Goal: Communication & Community: Answer question/provide support

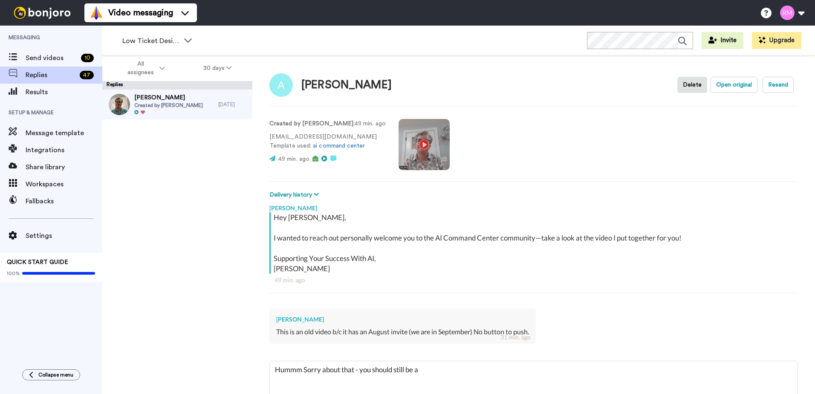
type textarea "Hummm Sorry about that - you should still be ab"
type textarea "x"
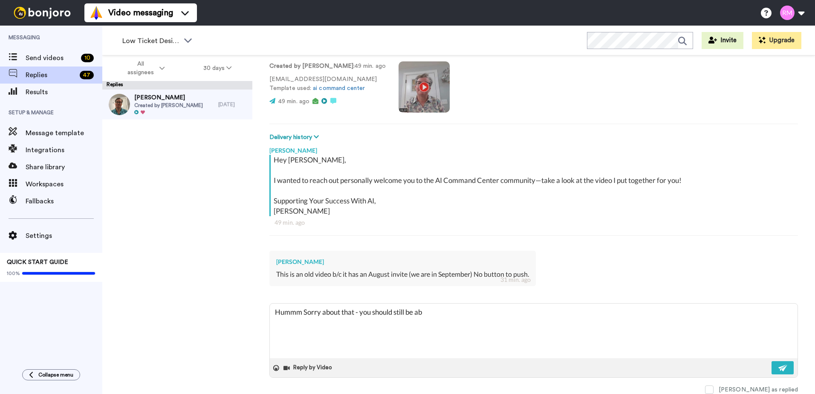
type textarea "Hummm Sorry about that - you should still be abl"
type textarea "x"
type textarea "Hummm Sorry about that - you should still be able"
type textarea "x"
type textarea "Hummm Sorry about that - you should still be able"
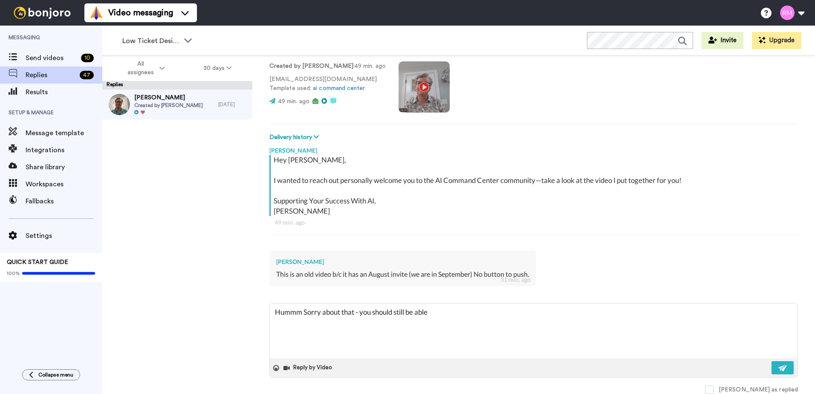
type textarea "x"
type textarea "Hummm Sorry about that - you should still be able t"
type textarea "x"
type textarea "Hummm Sorry about that - you should still be able to"
type textarea "x"
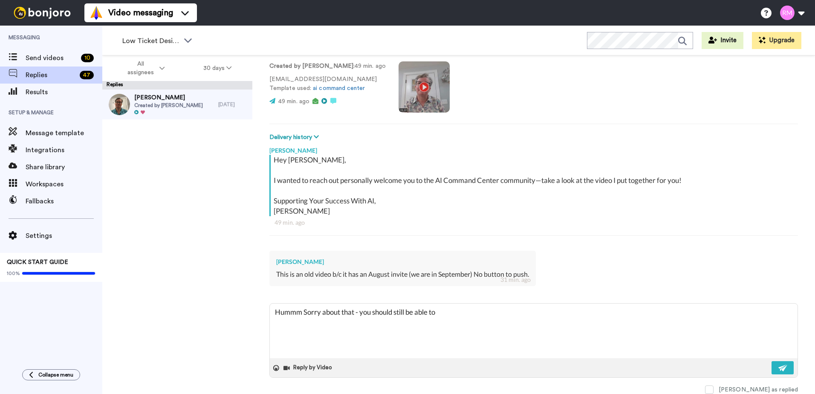
type textarea "Hummm Sorry about that - you should still be able to"
type textarea "x"
type textarea "Hummm Sorry about that - you should still be able to"
type textarea "x"
type textarea "Hummm Sorry about that - you should still be able t"
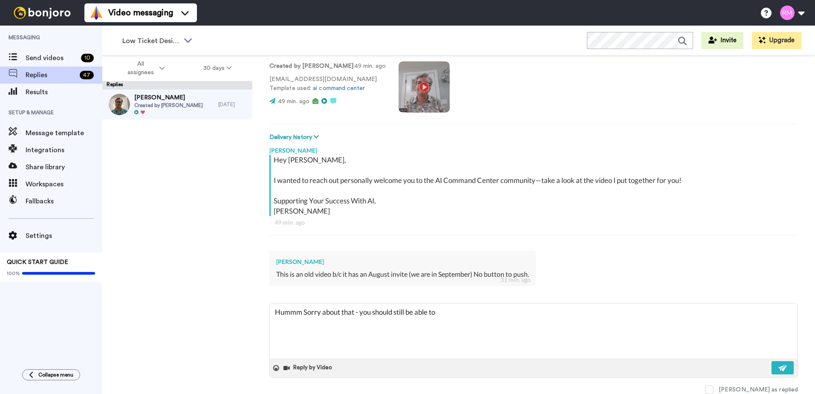
type textarea "x"
type textarea "Hummm Sorry about that - you should still be able"
type textarea "x"
type textarea "Hummm Sorry about that - you should still be able"
type textarea "x"
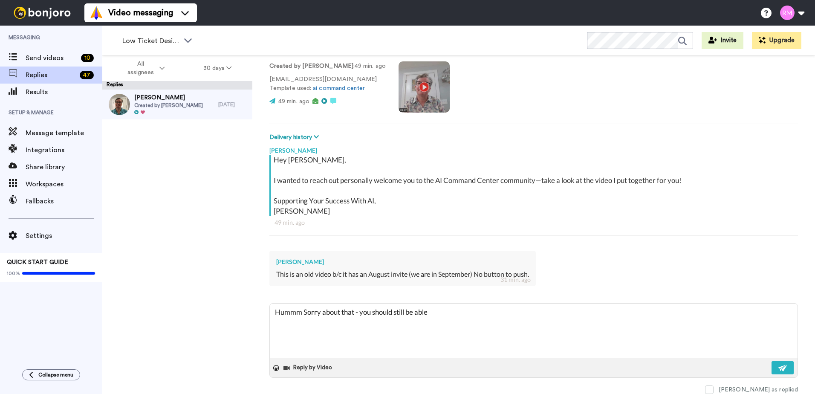
type textarea "Hummm Sorry about that - you should still be abl"
type textarea "x"
type textarea "Hummm Sorry about that - you should still be ab"
type textarea "x"
type textarea "Hummm Sorry about that - you should still be a"
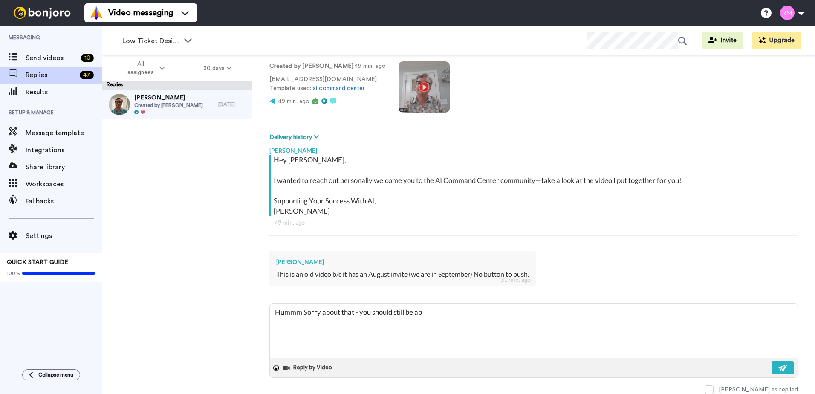
type textarea "x"
type textarea "Hummm Sorry about that - you should still be"
type textarea "x"
type textarea "Hummm Sorry about that - you should still be"
type textarea "x"
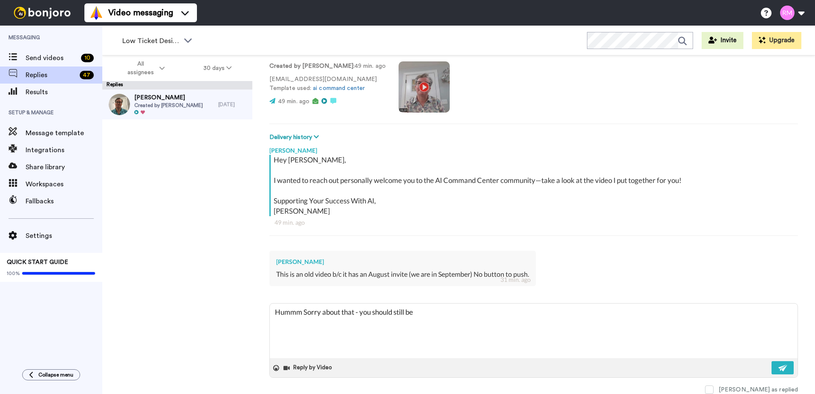
type textarea "Hummm Sorry about that - you should still b"
type textarea "x"
type textarea "Hummm Sorry about that - you should still"
type textarea "x"
type textarea "Hummm Sorry about that - you should still"
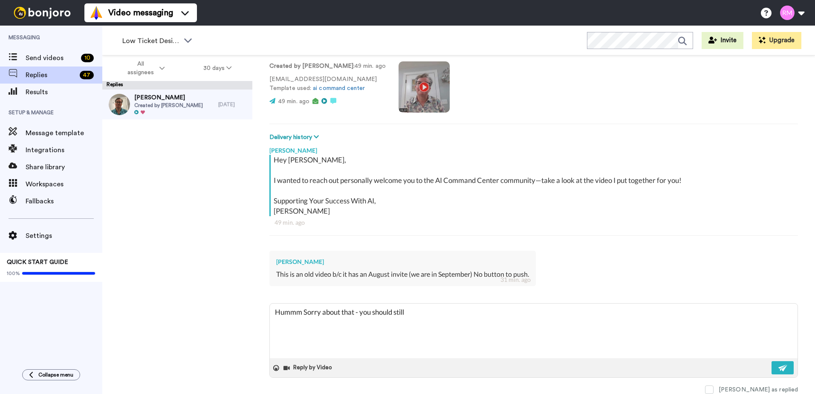
type textarea "x"
type textarea "Hummm Sorry about that - you should stil"
type textarea "x"
type textarea "Hummm Sorry about that - you should sti"
type textarea "x"
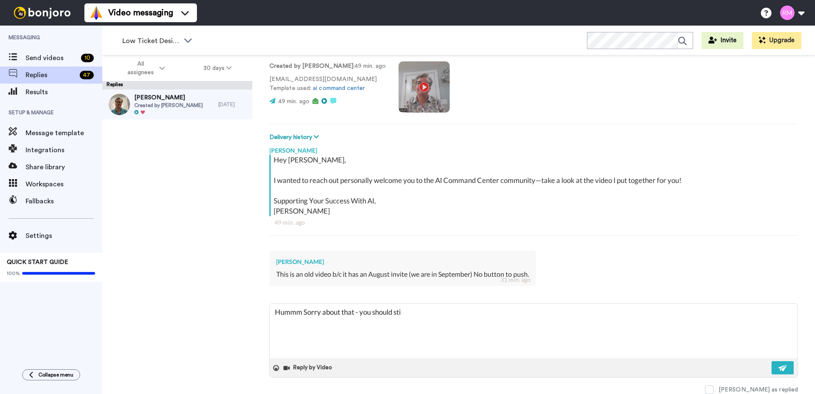
type textarea "Hummm Sorry about that - you should st"
type textarea "x"
type textarea "Hummm Sorry about that - you should s"
type textarea "x"
type textarea "Hummm Sorry about that - you should"
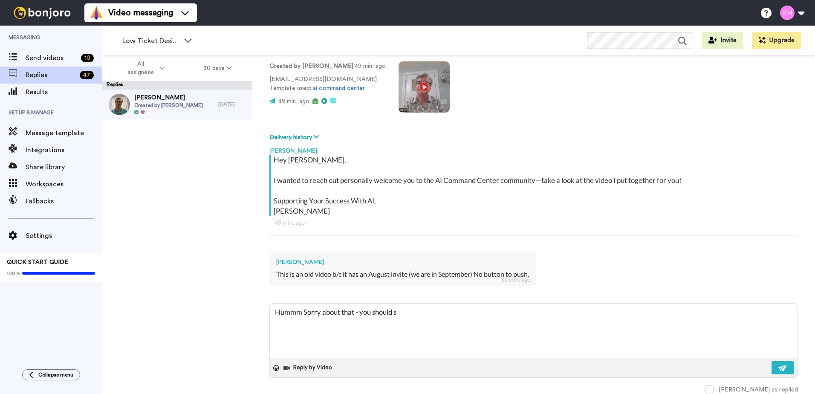
type textarea "x"
type textarea "Hummm Sorry about that - you should"
type textarea "x"
type textarea "Hummm Sorry about that - you shoul"
type textarea "x"
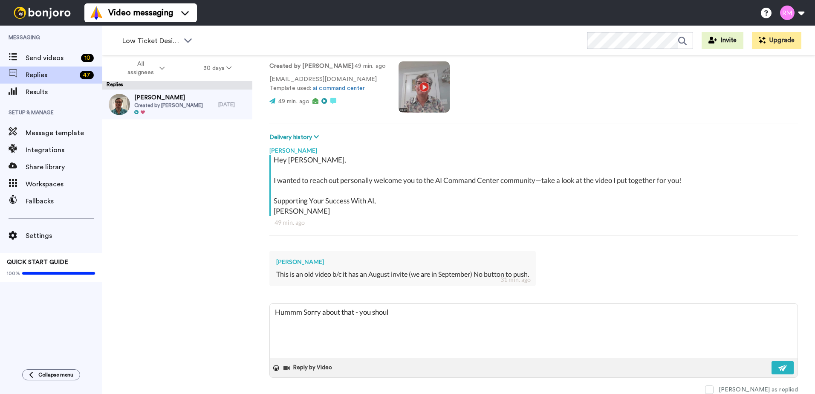
type textarea "Hummm Sorry about that - you shou"
type textarea "x"
type textarea "Hummm Sorry about that - you sho"
type textarea "x"
type textarea "Hummm Sorry about that - you sh"
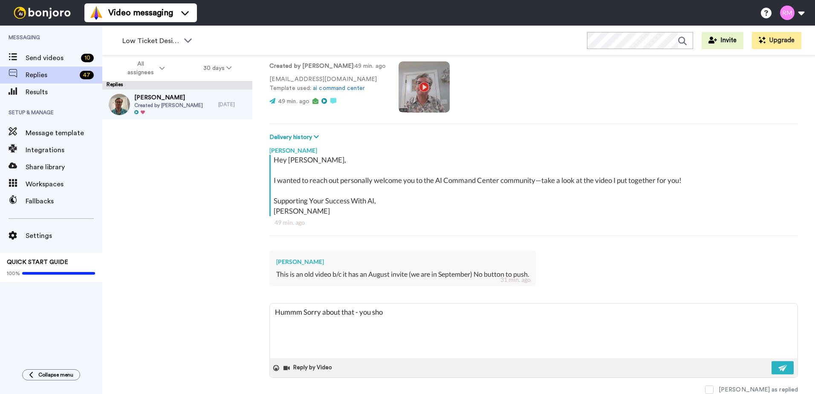
type textarea "x"
type textarea "Hummm Sorry about that - you s"
type textarea "x"
type textarea "Hummm Sorry about that - you"
type textarea "x"
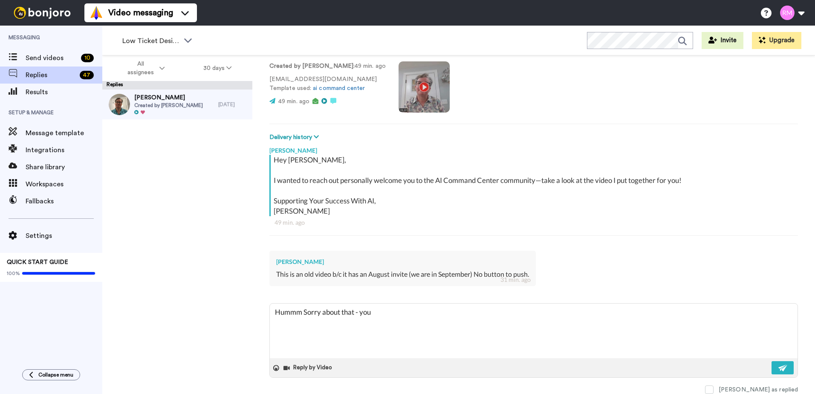
type textarea "Hummm Sorry about that - you"
type textarea "x"
type textarea "Hummm Sorry about that - yo"
type textarea "x"
type textarea "Hummm Sorry about that - y"
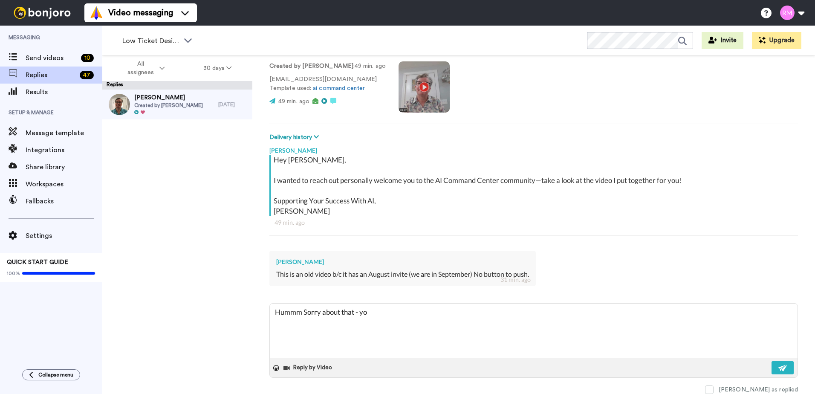
type textarea "x"
type textarea "Hummm Sorry about that -"
type textarea "x"
type textarea "Hummm Sorry about that -"
type textarea "x"
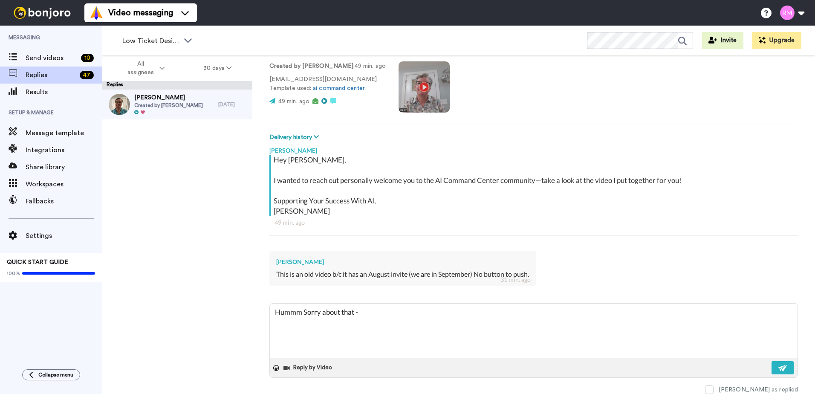
type textarea "Hummm Sorry about that"
type textarea "x"
type textarea "Hummm Sorry about that"
type textarea "x"
type textarea "Hummm Sorry about tha"
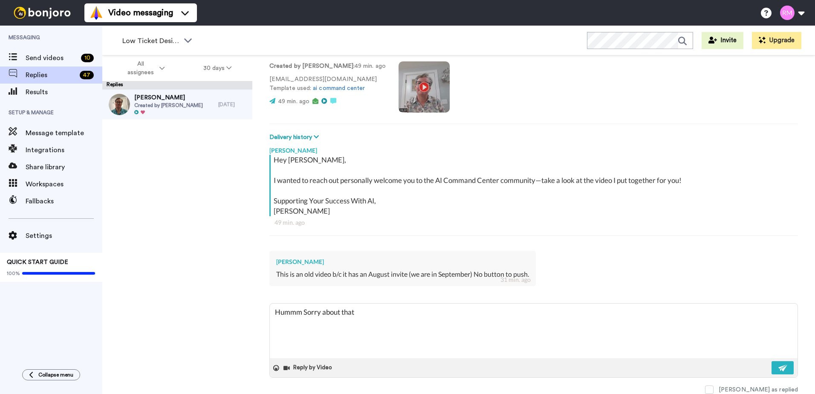
type textarea "x"
type textarea "Hummm Sorry about th"
type textarea "x"
type textarea "Hummm Sorry about t"
type textarea "x"
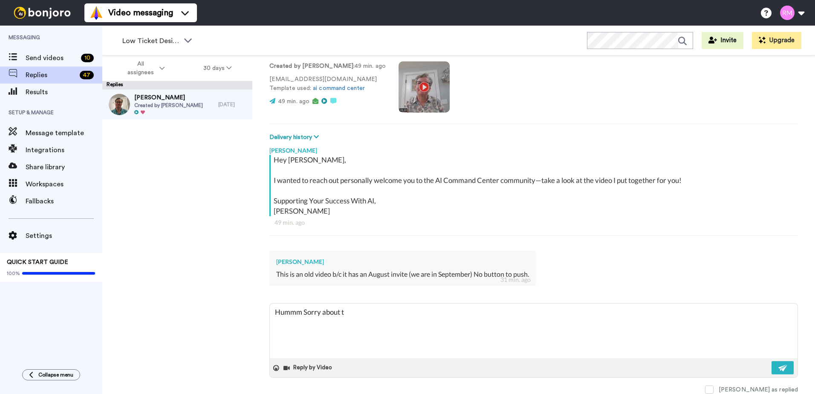
type textarea "Hummm Sorry about"
type textarea "x"
type textarea "Hummm Sorry about"
type textarea "x"
type textarea "Hummm Sorry abou"
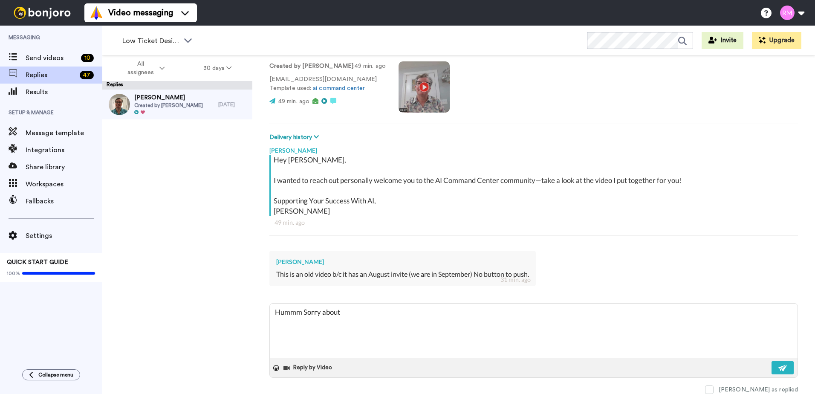
type textarea "x"
type textarea "Hummm Sorry abo"
type textarea "x"
type textarea "Hummm Sorry ab"
type textarea "x"
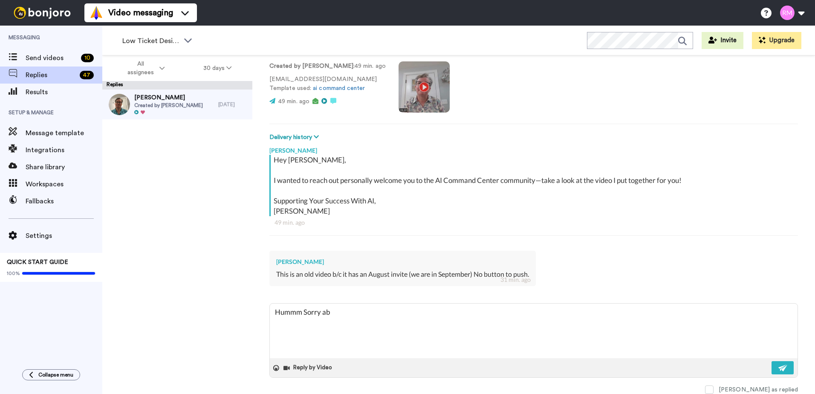
type textarea "Hummm Sorry a"
type textarea "x"
type textarea "Hummm Sorry"
type textarea "x"
type textarea "Hummm Sorry"
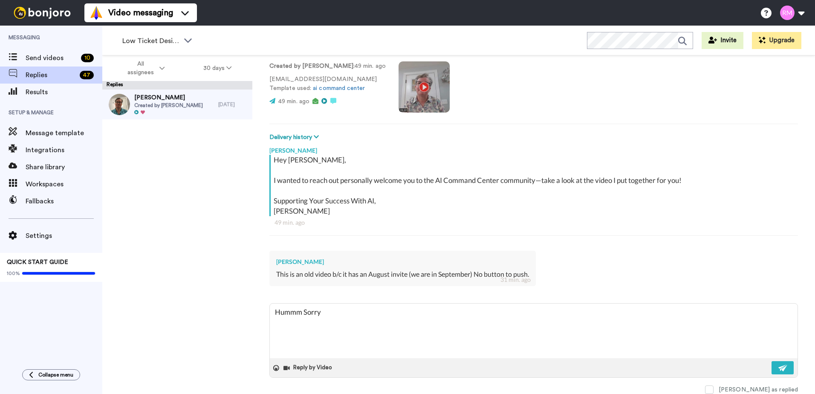
type textarea "x"
type textarea "Hummm Sorr"
type textarea "x"
type textarea "Hummm Sor"
type textarea "x"
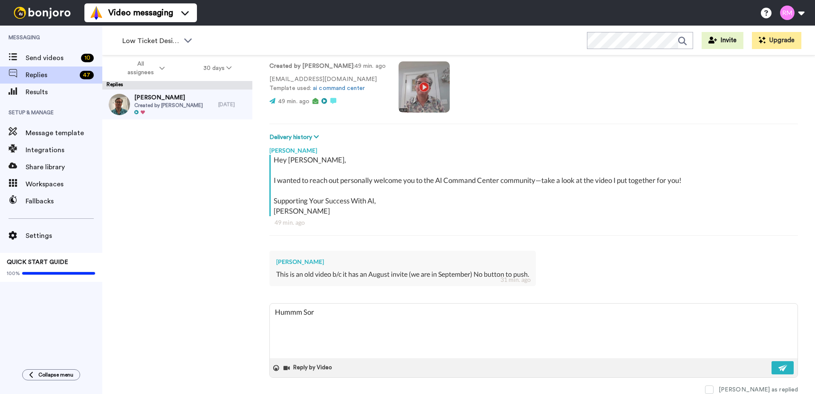
type textarea "Hummm So"
type textarea "x"
type textarea "Hummm S"
type textarea "x"
type textarea "Hummm"
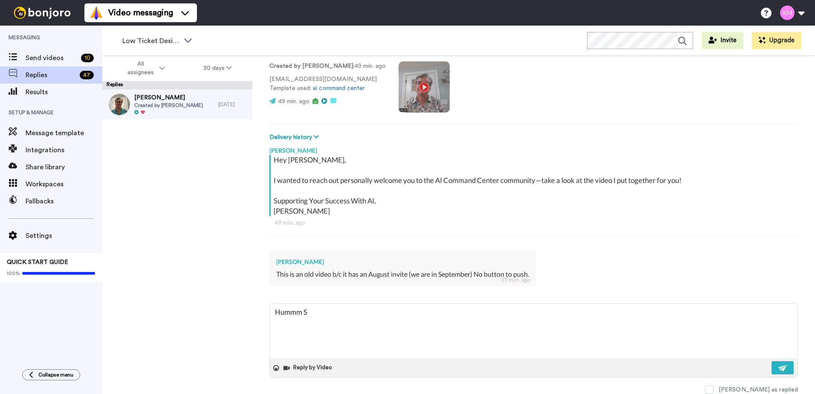
type textarea "x"
type textarea "Hummm"
type textarea "x"
type textarea "Humm"
type textarea "x"
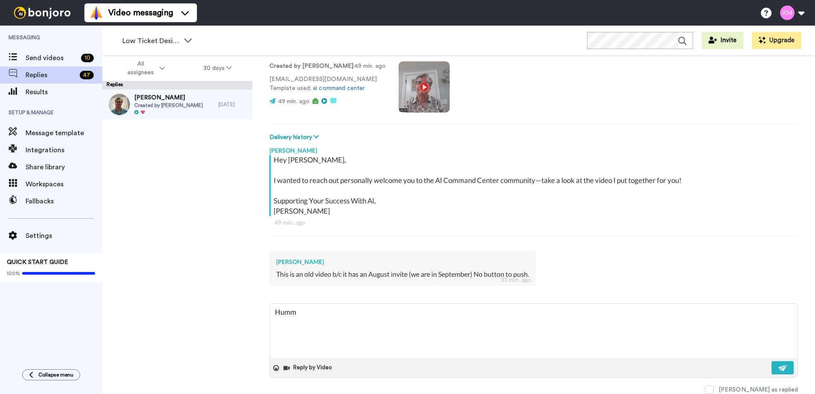
type textarea "Hum"
type textarea "x"
type textarea "Hu"
type textarea "x"
type textarea "H"
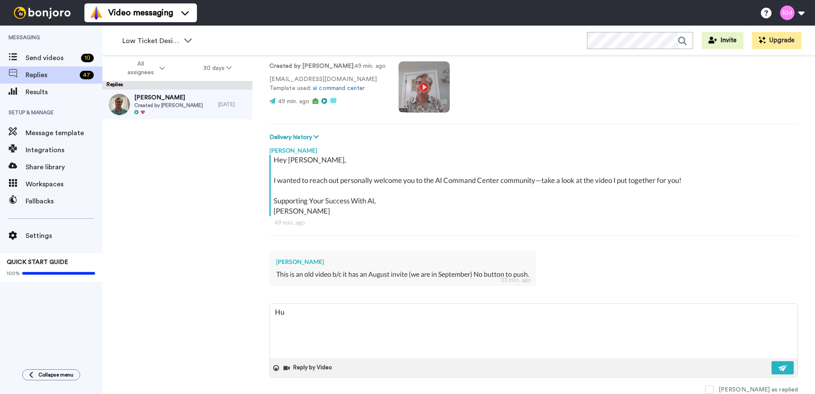
type textarea "x"
click at [162, 113] on div at bounding box center [168, 113] width 69 height 6
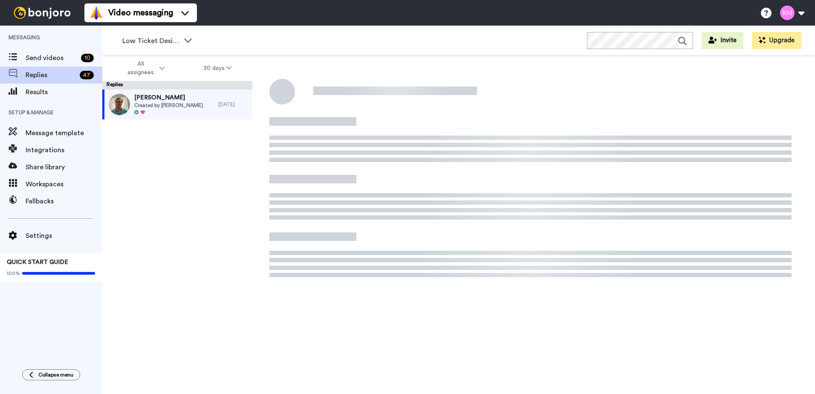
type textarea "x"
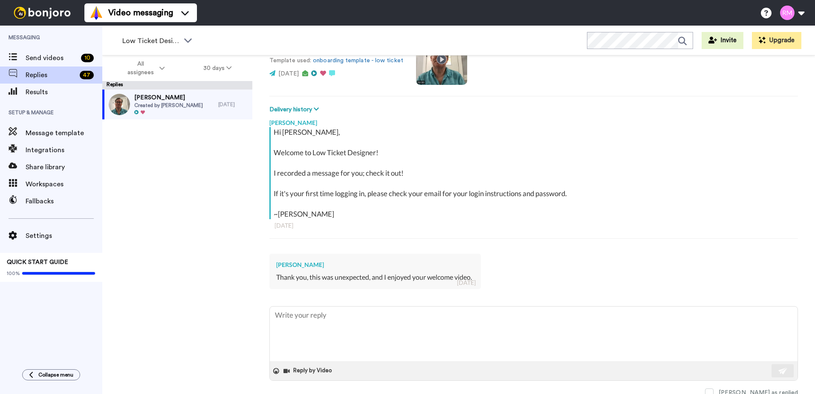
scroll to position [88, 0]
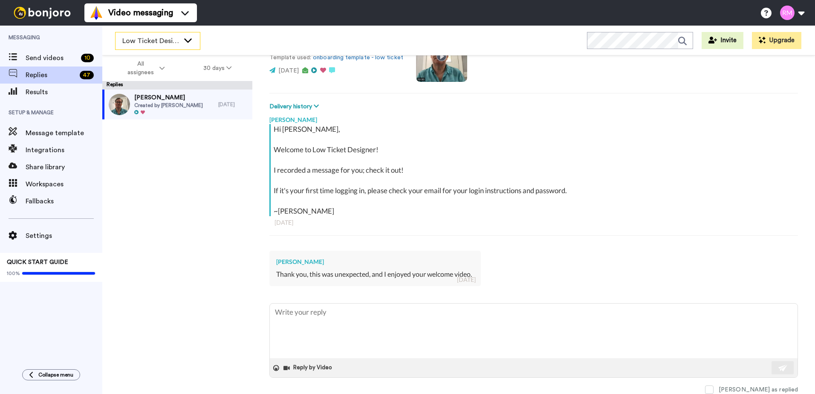
click at [137, 43] on span "Low Ticket Designer" at bounding box center [150, 41] width 57 height 10
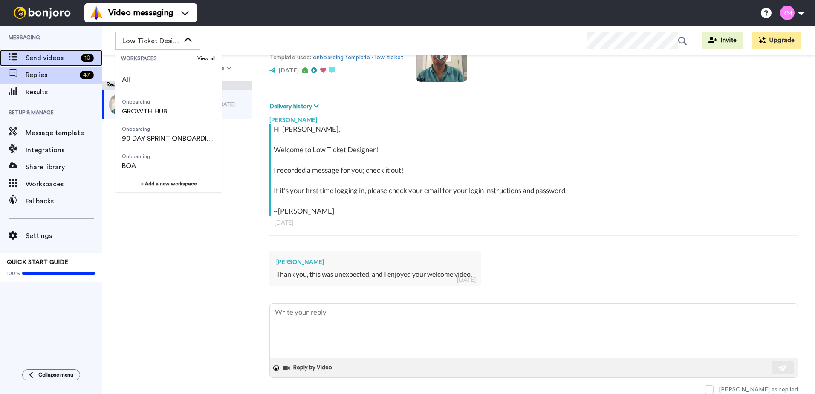
click at [35, 55] on span "Send videos" at bounding box center [52, 58] width 52 height 10
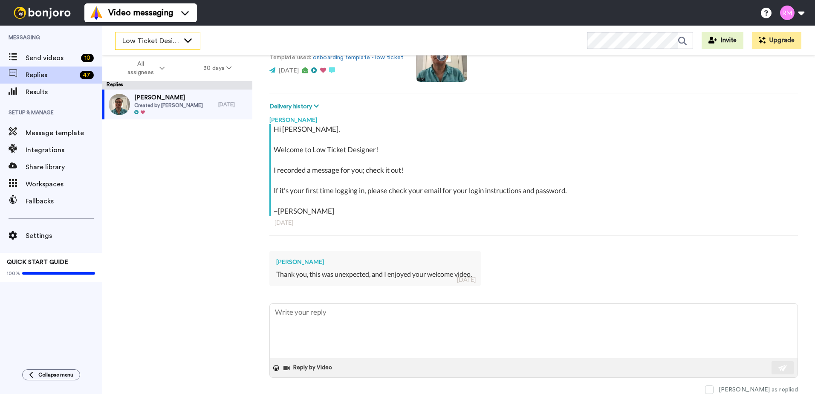
click at [136, 40] on span "Low Ticket Designer" at bounding box center [150, 41] width 57 height 10
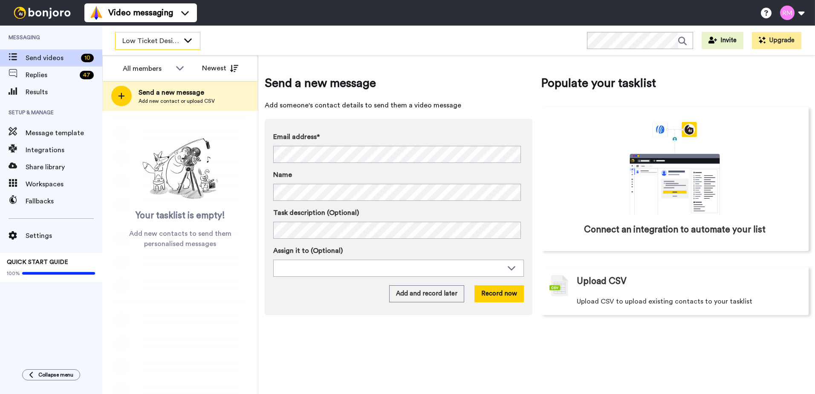
click at [156, 41] on span "Low Ticket Designer" at bounding box center [150, 41] width 57 height 10
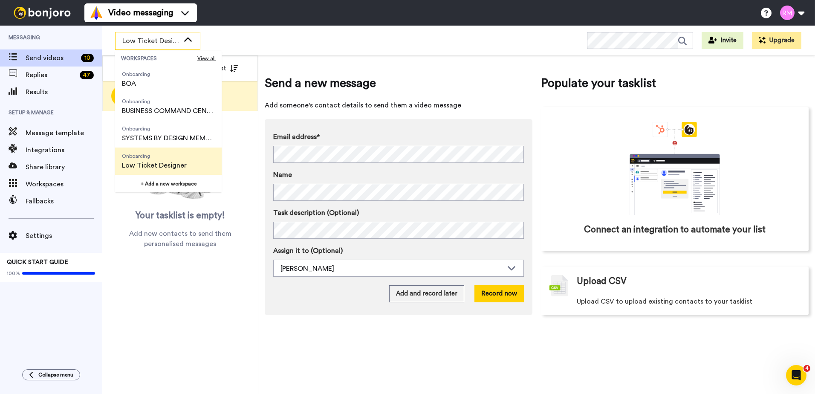
scroll to position [85, 0]
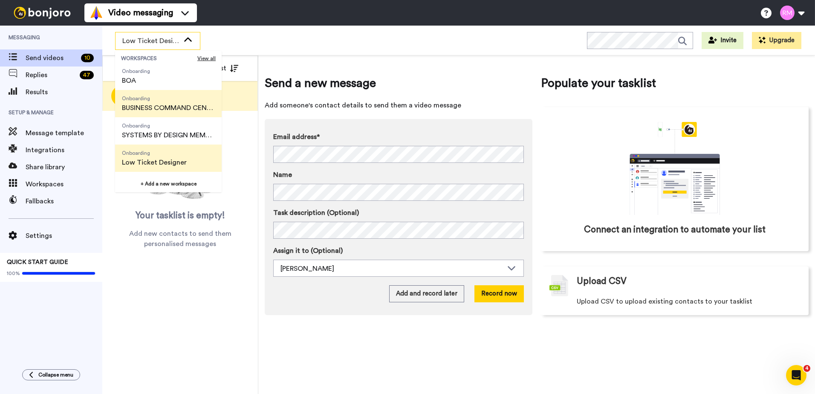
click at [176, 101] on span "Onboarding" at bounding box center [168, 98] width 93 height 7
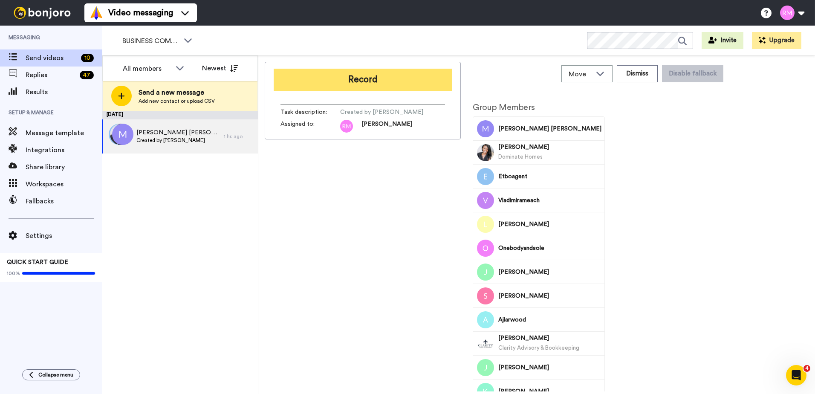
click at [393, 81] on button "Record" at bounding box center [363, 80] width 178 height 22
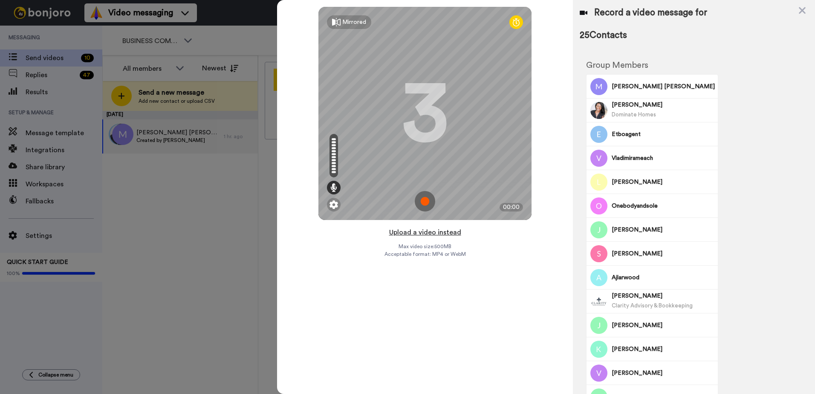
click at [416, 231] on button "Upload a video instead" at bounding box center [425, 232] width 77 height 11
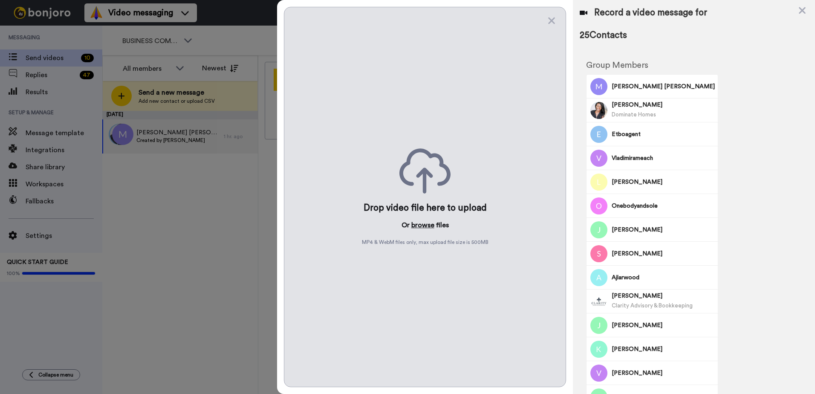
click at [419, 222] on button "browse" at bounding box center [422, 225] width 23 height 10
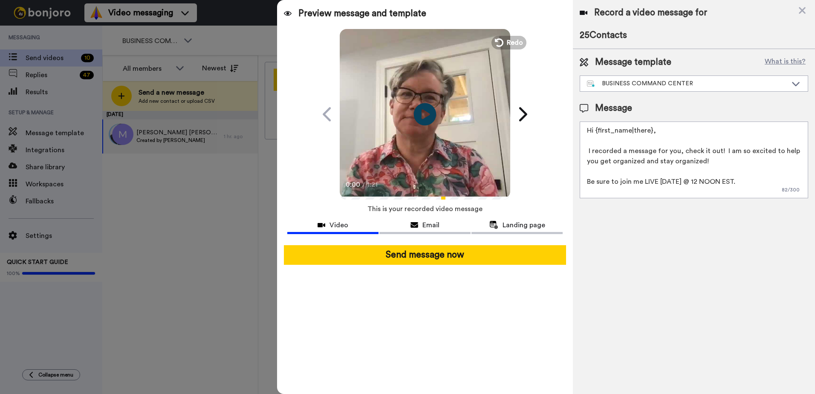
drag, startPoint x: 422, startPoint y: 114, endPoint x: 418, endPoint y: 122, distance: 8.8
click at [422, 115] on icon "Play/Pause" at bounding box center [425, 114] width 23 height 40
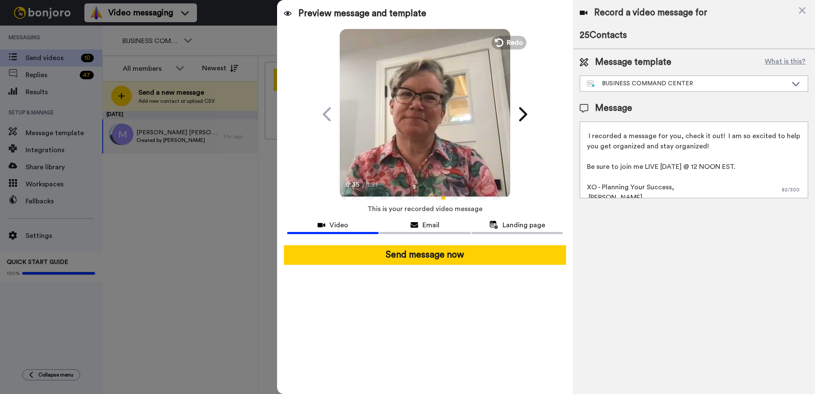
scroll to position [23, 0]
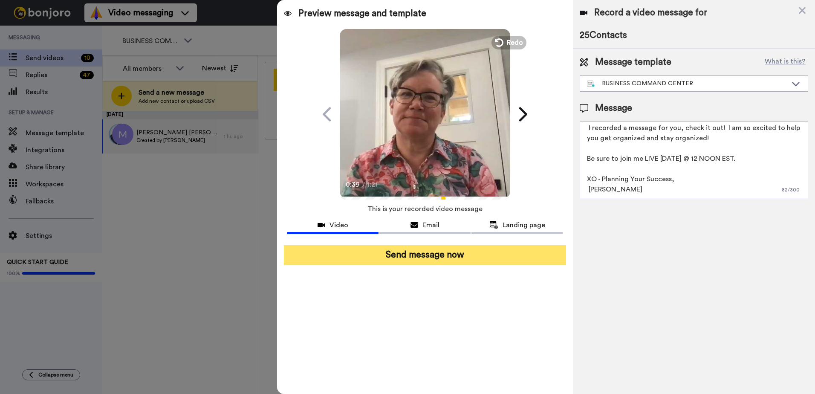
click at [397, 256] on button "Send message now" at bounding box center [425, 255] width 282 height 20
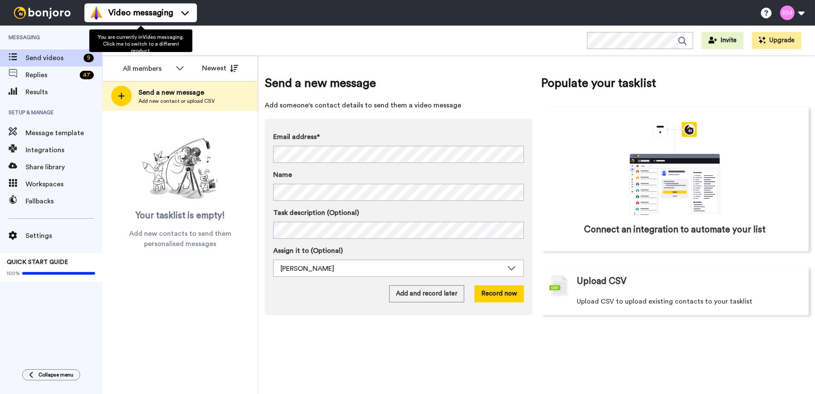
click at [142, 39] on span "You are currently in Video messaging . Click me to switch to a different produc…" at bounding box center [141, 44] width 86 height 19
click at [226, 36] on div "BUSINESS COMMAND CENTER Invite Upgrade" at bounding box center [458, 41] width 713 height 30
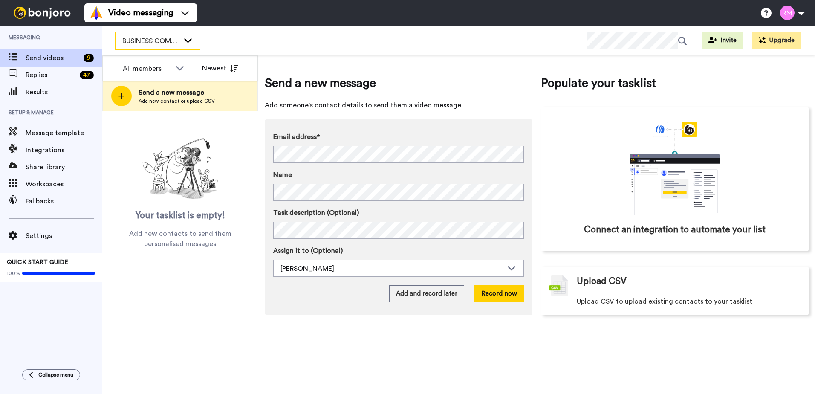
click at [177, 44] on span "BUSINESS COMMAND CENTER" at bounding box center [150, 41] width 57 height 10
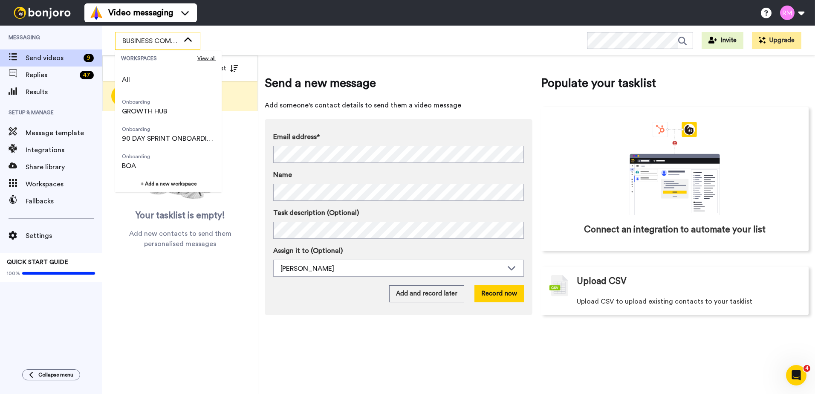
scroll to position [136, 0]
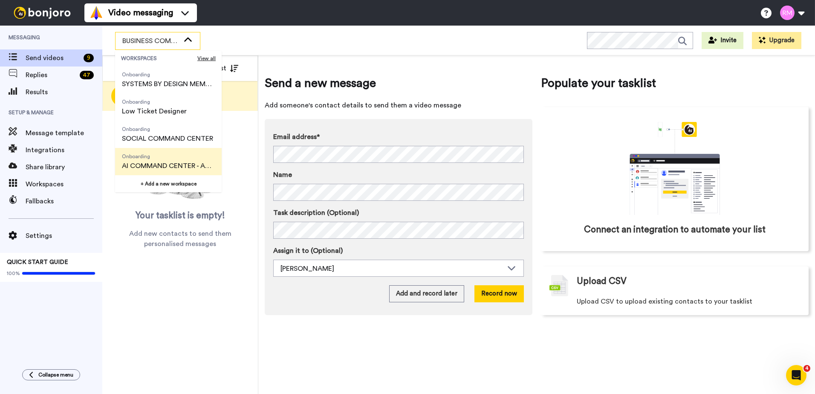
click at [157, 161] on span "AI COMMAND CENTER - ACTIVE" at bounding box center [168, 166] width 93 height 10
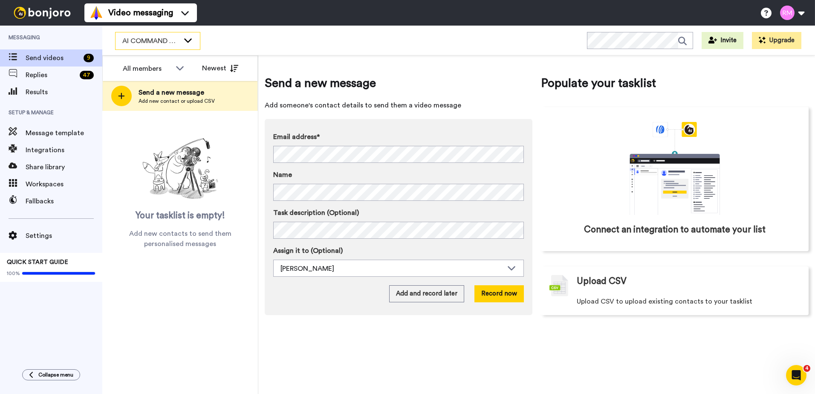
click at [168, 40] on span "AI COMMAND CENTER - ACTIVE" at bounding box center [150, 41] width 57 height 10
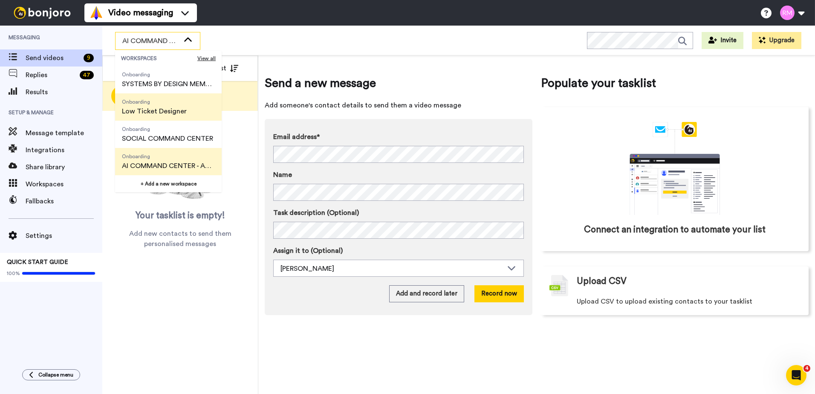
click at [170, 111] on span "Low Ticket Designer" at bounding box center [154, 111] width 65 height 10
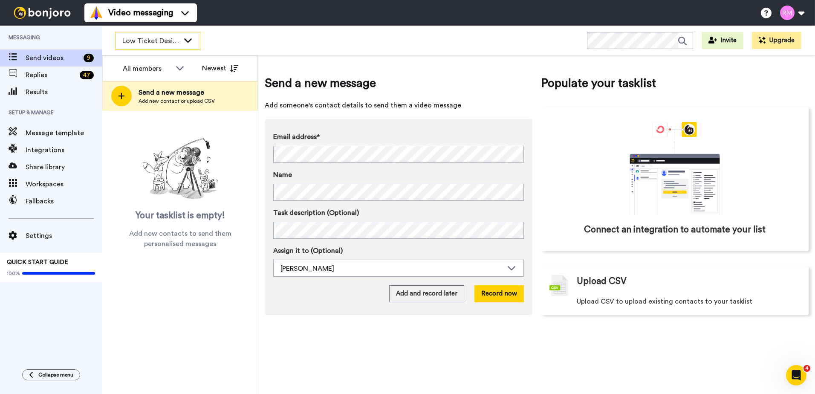
click at [163, 40] on span "Low Ticket Designer" at bounding box center [150, 41] width 57 height 10
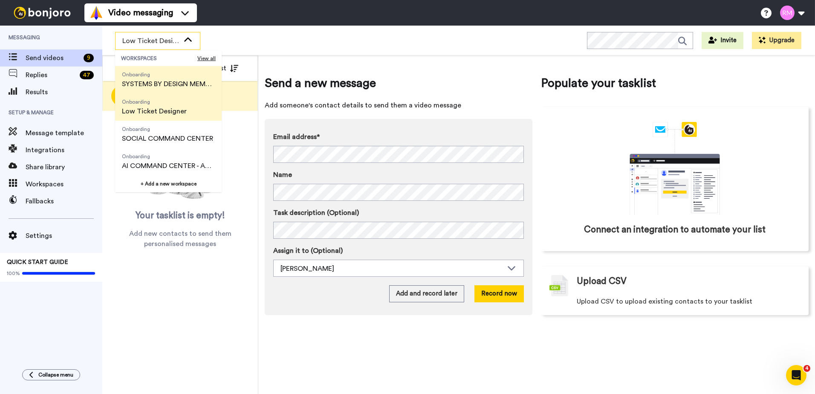
scroll to position [0, 0]
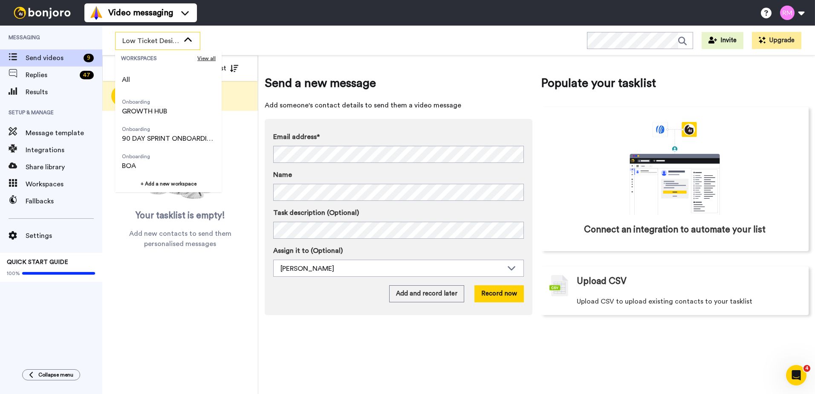
drag, startPoint x: 177, startPoint y: 336, endPoint x: 165, endPoint y: 272, distance: 65.8
click at [176, 330] on div "All members Newest Send a new message Add new contact or upload CSV Your taskli…" at bounding box center [180, 224] width 156 height 338
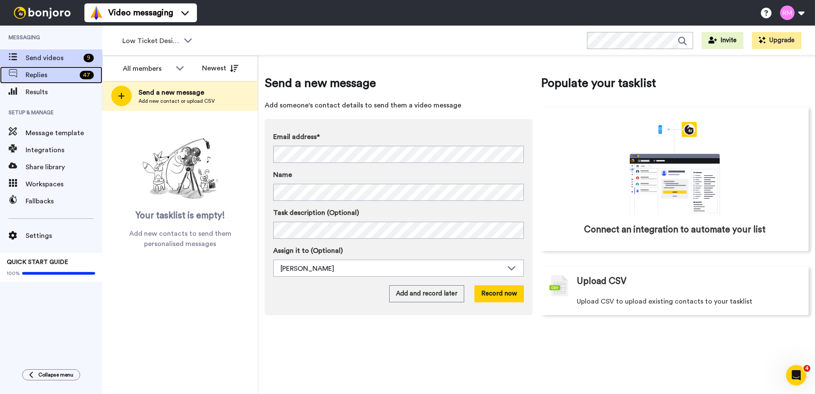
click at [57, 73] on span "Replies" at bounding box center [51, 75] width 51 height 10
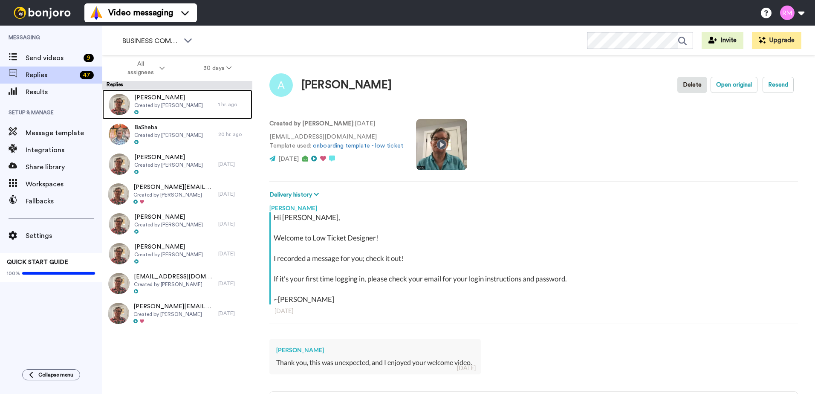
click at [207, 107] on div "Lissa Created by Rhonda Melogy" at bounding box center [160, 105] width 116 height 30
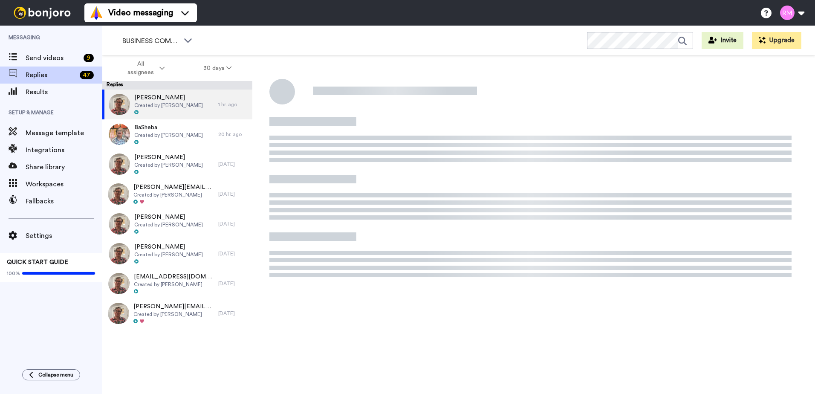
type textarea "x"
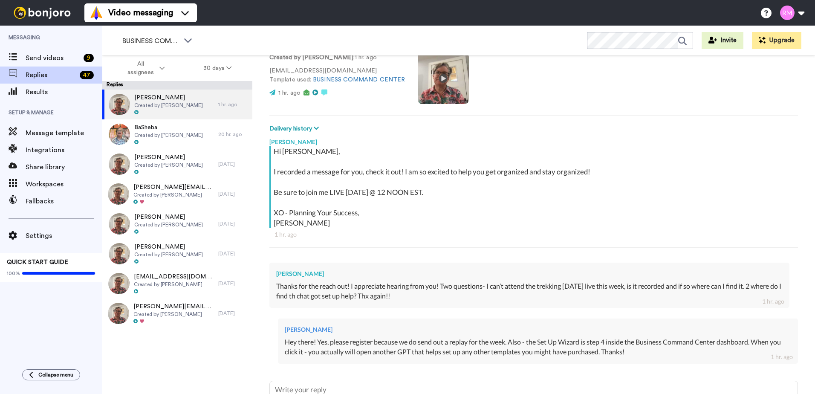
scroll to position [143, 0]
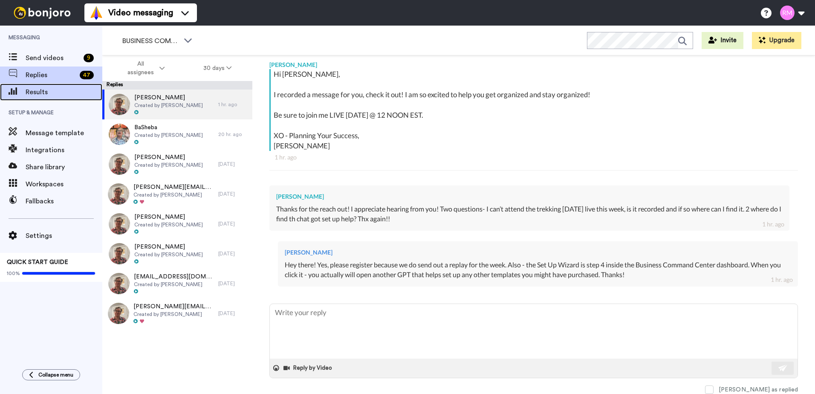
click at [52, 90] on span "Results" at bounding box center [64, 92] width 77 height 10
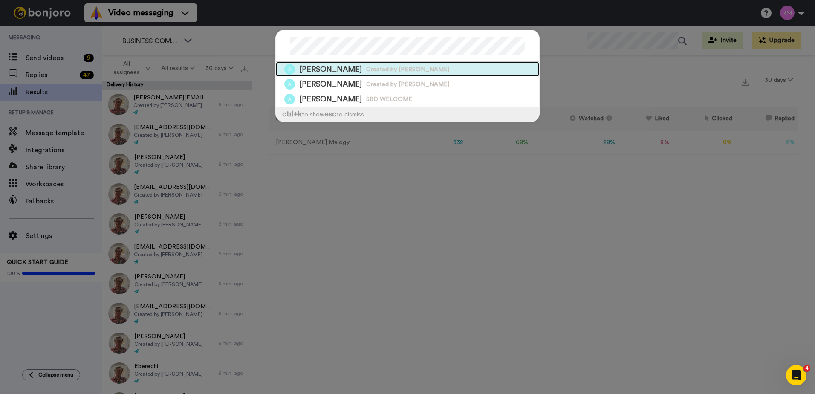
click at [392, 71] on span "Created by [PERSON_NAME]" at bounding box center [407, 69] width 83 height 9
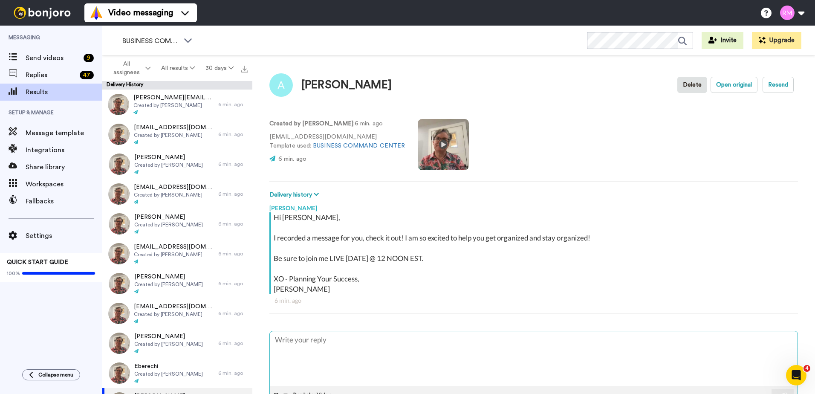
click at [346, 334] on textarea at bounding box center [534, 358] width 528 height 55
type textarea "x"
type textarea "H"
type textarea "x"
type textarea "Hey"
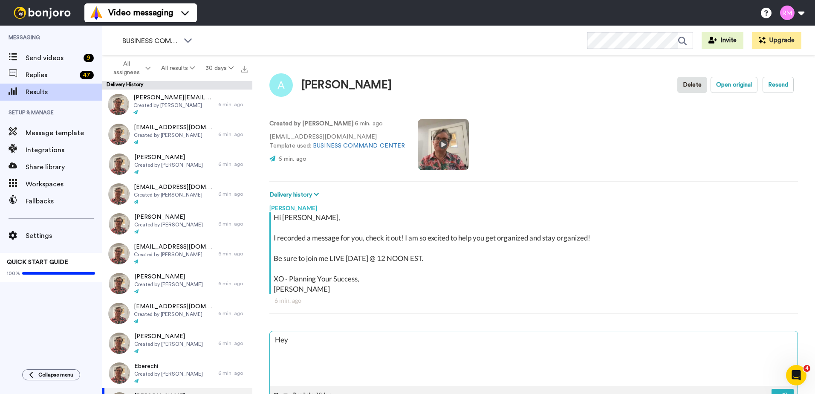
type textarea "x"
type textarea "Hey"
type textarea "x"
type textarea "Hey A"
type textarea "x"
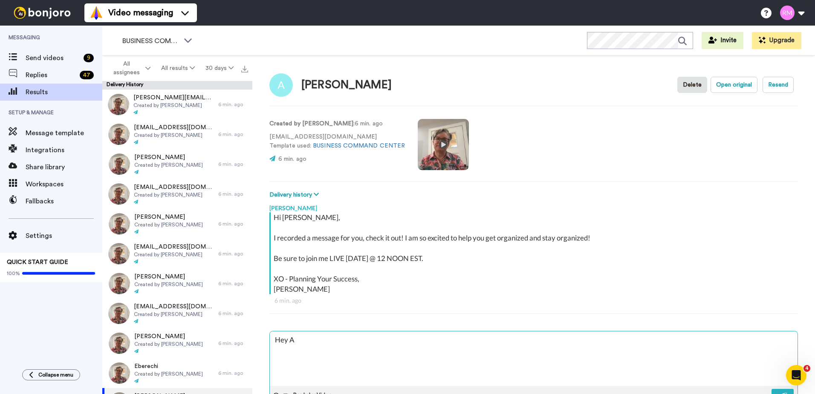
type textarea "Hey Ar"
type textarea "x"
type textarea "Hey Arl"
type textarea "x"
type textarea "Hey Arle"
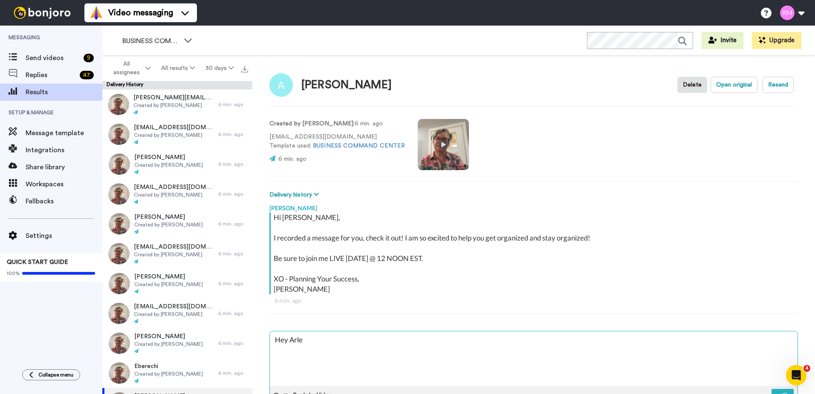
type textarea "x"
type textarea "Hey Arlen"
type textarea "x"
type textarea "Hey Arlene"
type textarea "x"
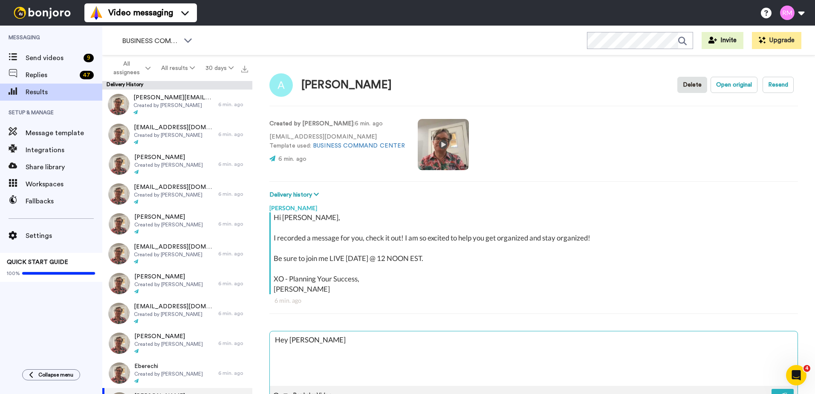
type textarea "Hey Arlene"
type textarea "x"
type textarea "Hey Arlene -"
type textarea "x"
type textarea "Hey Arlene -"
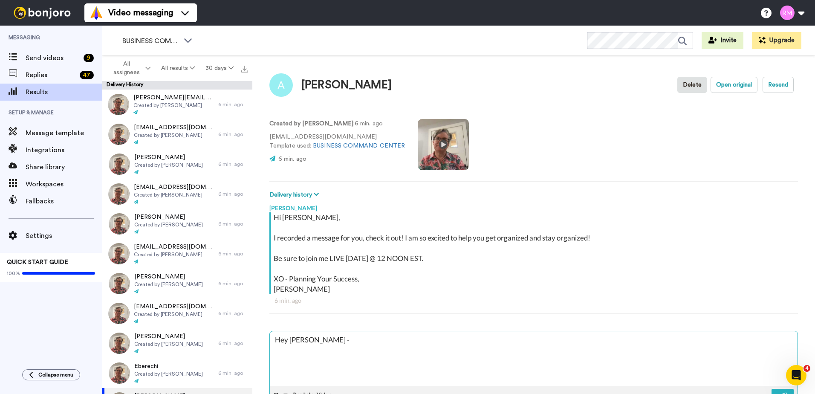
type textarea "x"
type textarea "Hey Arlene - I"
type textarea "x"
type textarea "Hey Arlene - I"
type textarea "x"
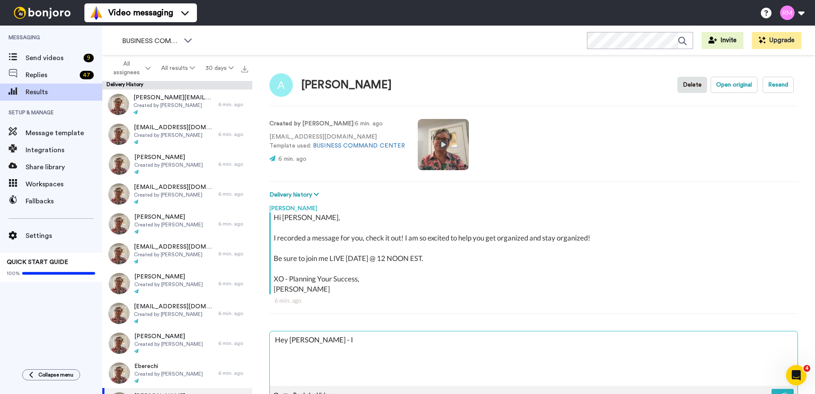
type textarea "Hey Arlene - I j"
type textarea "x"
type textarea "Hey Arlene - I ju"
type textarea "x"
type textarea "Hey Arlene - I jus"
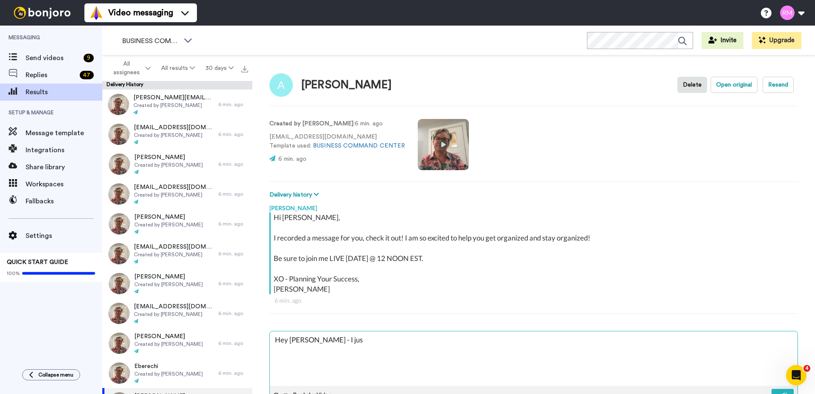
type textarea "x"
type textarea "Hey Arlene - I just"
type textarea "x"
type textarea "Hey Arlene - I just"
type textarea "x"
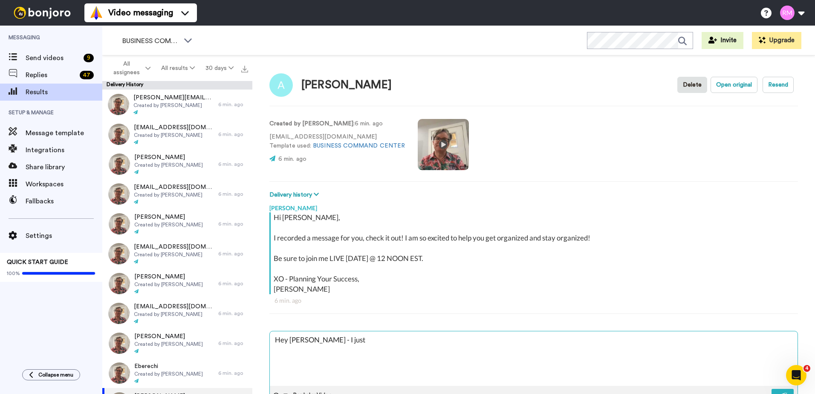
type textarea "Hey Arlene - I just d"
type textarea "x"
type textarea "Hey Arlene - I just di"
type textarea "x"
type textarea "Hey Arlene - I just did"
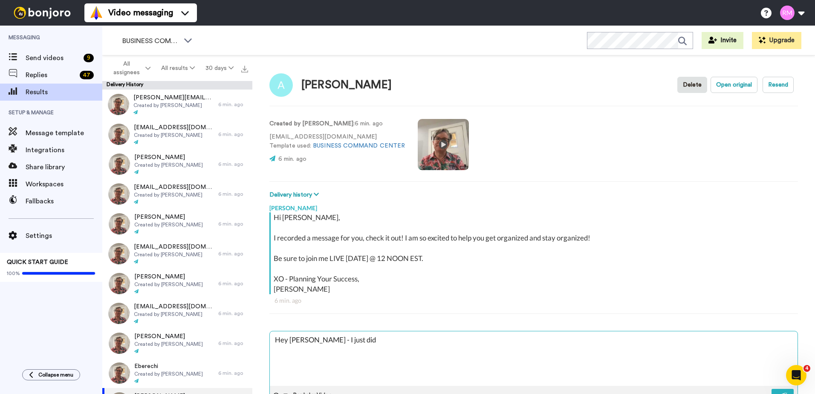
type textarea "x"
type textarea "Hey Arlene - I just did"
type textarea "x"
type textarea "Hey Arlene - I just did a"
type textarea "x"
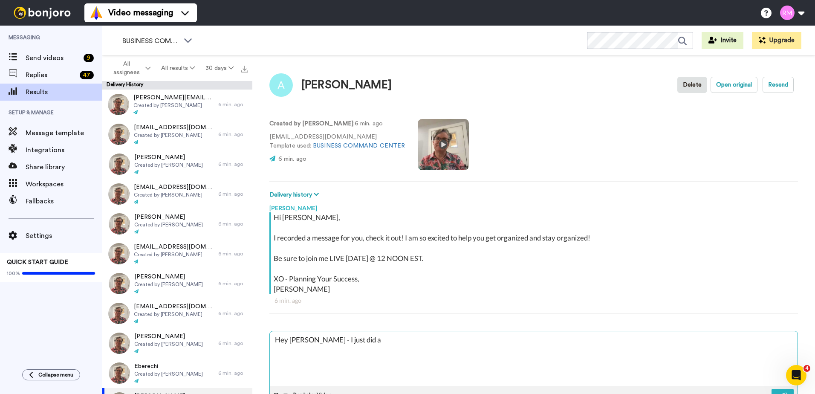
type textarea "Hey Arlene - I just did a"
type textarea "x"
type textarea "Hey Arlene - I just did a q"
type textarea "x"
type textarea "Hey Arlene - I just did a qu"
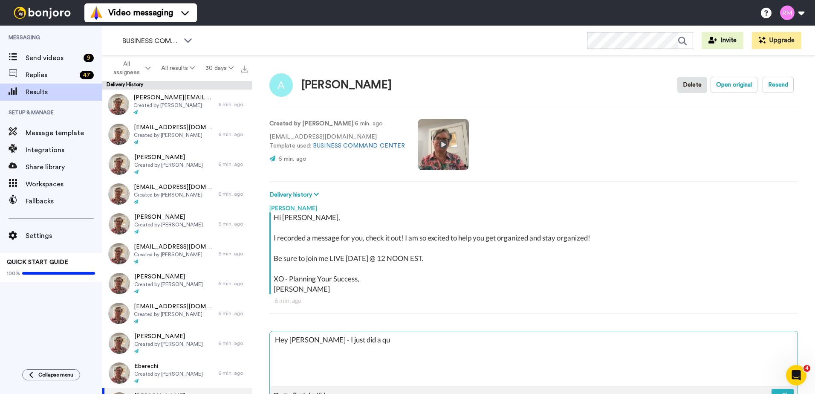
type textarea "x"
type textarea "Hey Arlene - I just did a qui"
type textarea "x"
type textarea "Hey Arlene - I just did a quic"
type textarea "x"
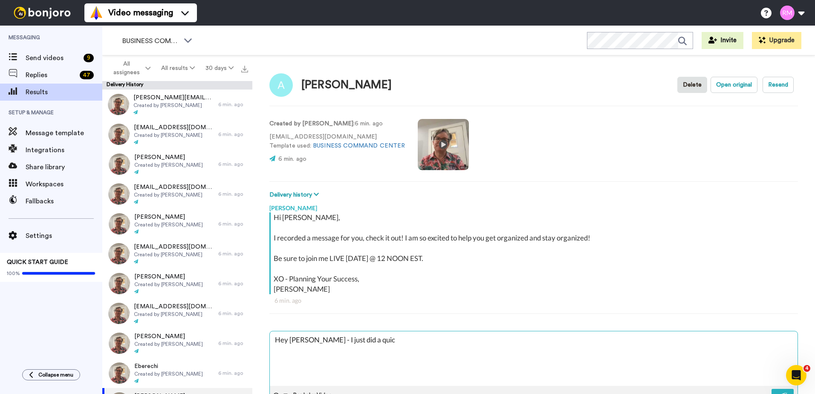
type textarea "Hey Arlene - I just did a quick"
type textarea "x"
type textarea "Hey Arlene - I just did a quick"
type textarea "x"
type textarea "Hey Arlene - I just did a quick v"
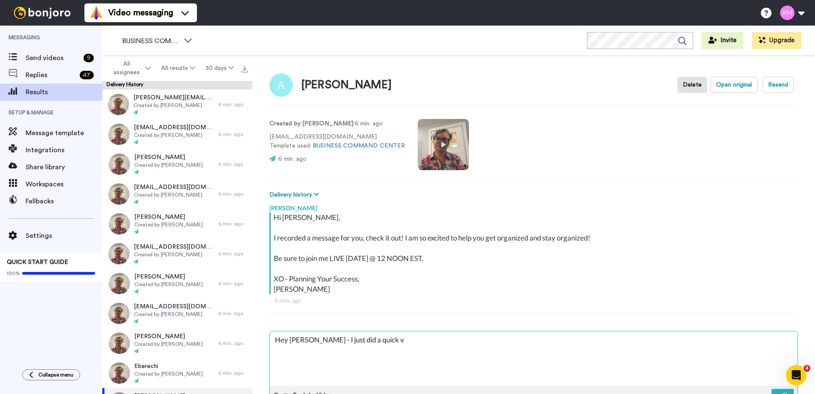
type textarea "x"
type textarea "Hey Arlene - I just did a quick vi"
type textarea "x"
type textarea "Hey Arlene - I just did a quick vid"
type textarea "x"
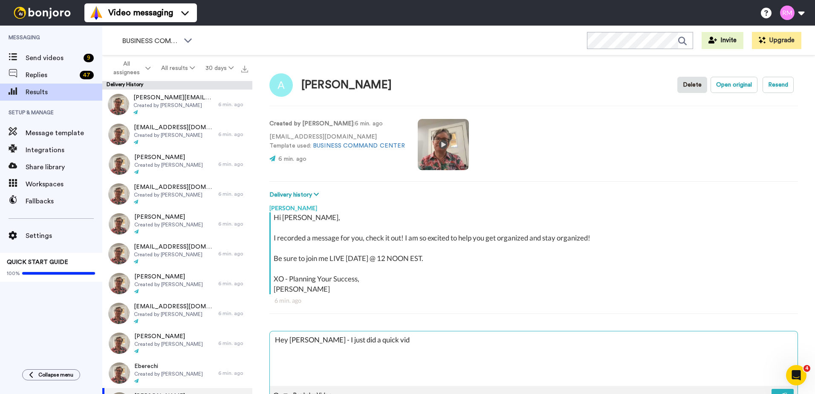
type textarea "Hey Arlene - I just did a quick vide"
type textarea "x"
type textarea "Hey Arlene - I just did a quick video"
type textarea "x"
type textarea "Hey Arlene - I just did a quick video"
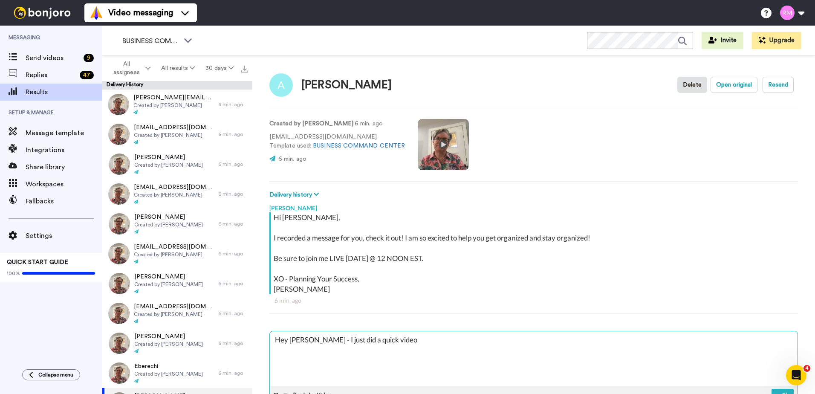
type textarea "x"
type textarea "Hey Arlene - I just did a quick video f"
type textarea "x"
type textarea "Hey Arlene - I just did a quick video fr"
type textarea "x"
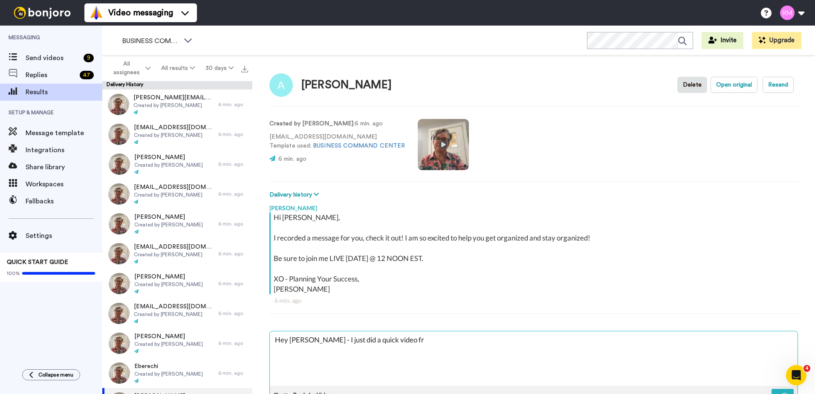
type textarea "Hey Arlene - I just did a quick video fro"
type textarea "x"
type textarea "Hey Arlene - I just did a quick video fro"
type textarea "x"
type textarea "Hey Arlene - I just did a quick video fro"
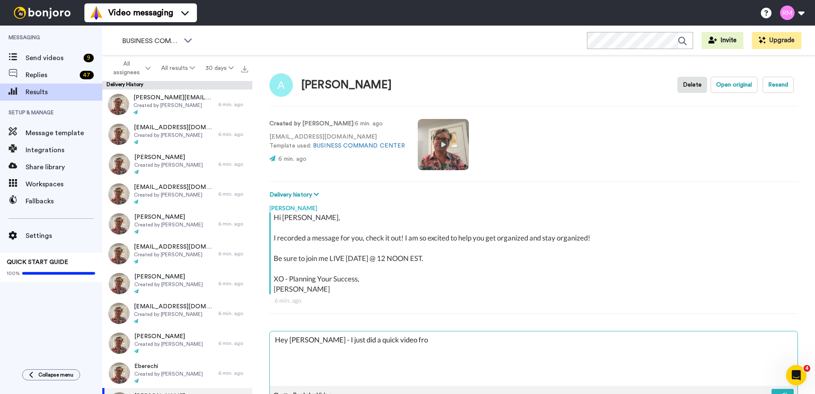
type textarea "x"
type textarea "Hey Arlene - I just did a quick video fr"
type textarea "x"
type textarea "Hey Arlene - I just did a quick video f"
type textarea "x"
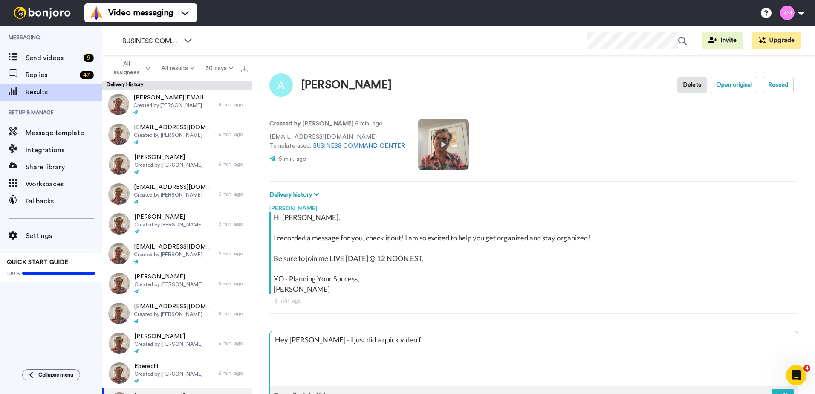
type textarea "Hey Arlene - I just did a quick video"
type textarea "x"
type textarea "Hey Arlene - I just did a quick video f"
type textarea "x"
type textarea "Hey Arlene - I just did a quick video fr"
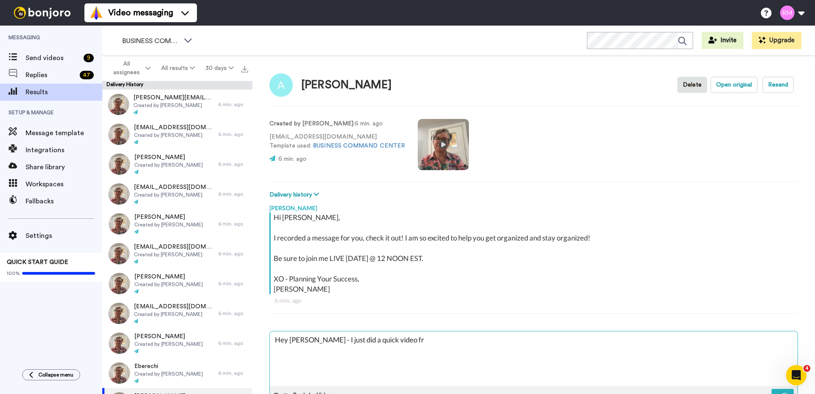
type textarea "x"
type textarea "Hey Arlene - I just did a quick video fro"
type textarea "x"
type textarea "Hey Arlene - I just did a quick video from"
type textarea "x"
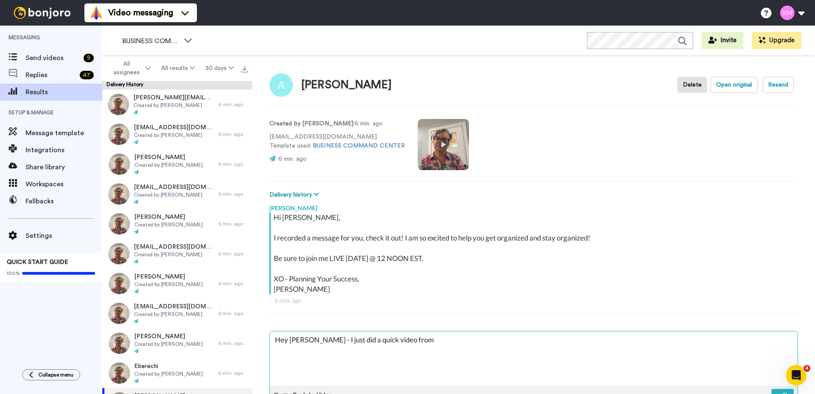
type textarea "Hey Arlene - I just did a quick video from"
type textarea "x"
type textarea "Hey Arlene - I just did a quick video from y"
type textarea "x"
type textarea "Hey Arlene - I just did a quick video from yo"
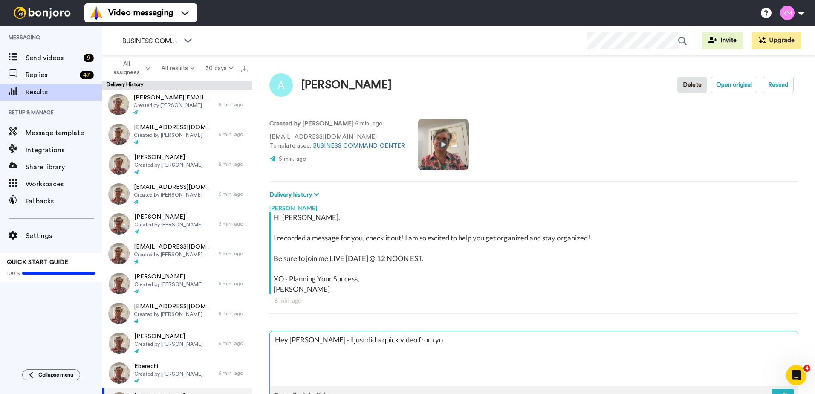
type textarea "x"
type textarea "Hey Arlene - I just did a quick video from you"
type textarea "x"
type textarea "Hey Arlene - I just did a quick video from your"
type textarea "x"
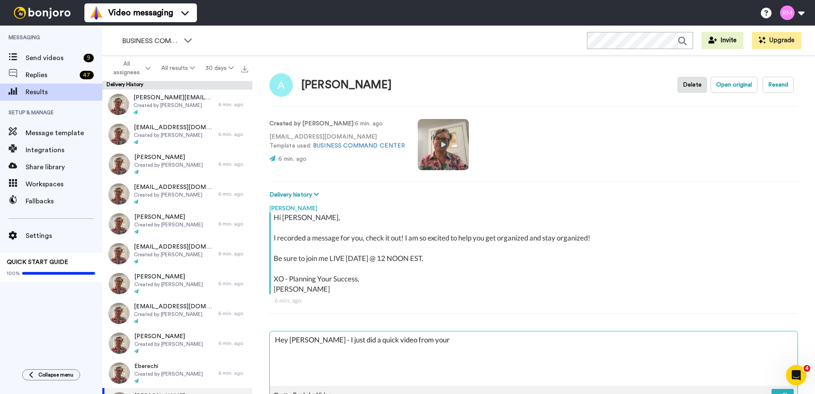
type textarea "Hey Arlene - I just did a quick video from your"
type textarea "x"
type textarea "Hey Arlene - I just did a quick video from your q"
type textarea "x"
type textarea "Hey Arlene - I just did a quick video from your qu"
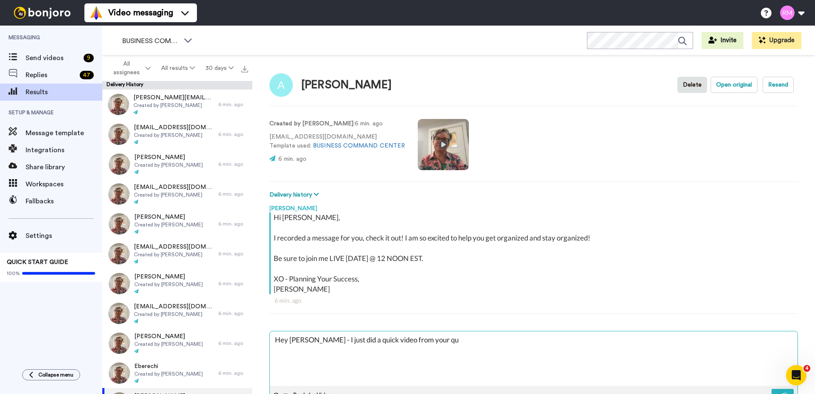
type textarea "x"
type textarea "Hey Arlene - I just did a quick video from your que"
type textarea "x"
type textarea "Hey Arlene - I just did a quick video from your ques"
type textarea "x"
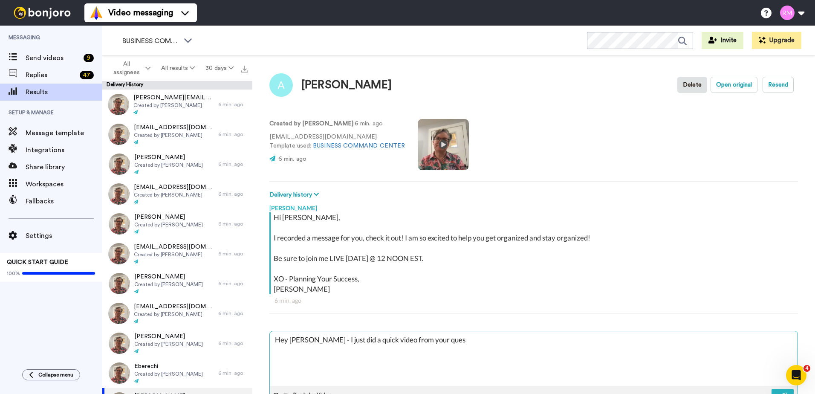
type textarea "Hey Arlene - I just did a quick video from your quest"
type textarea "x"
type textarea "Hey Arlene - I just did a quick video from your questi"
type textarea "x"
type textarea "Hey Arlene - I just did a quick video from your questio"
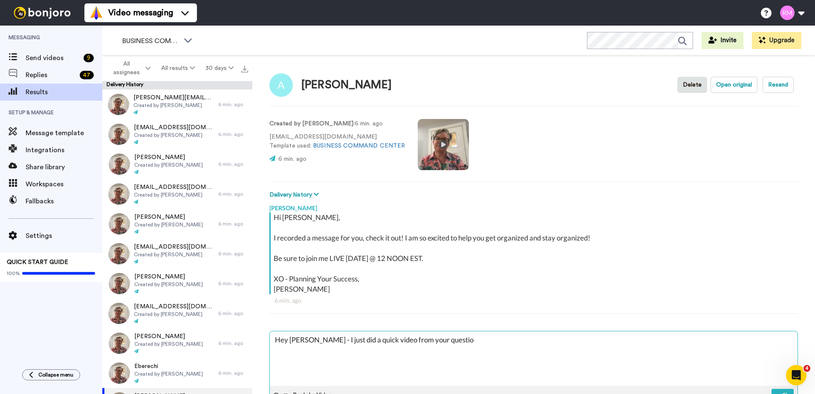
type textarea "x"
type textarea "Hey Arlene - I just did a quick video from your question"
type textarea "x"
type textarea "Hey Arlene - I just did a quick video from your question"
type textarea "x"
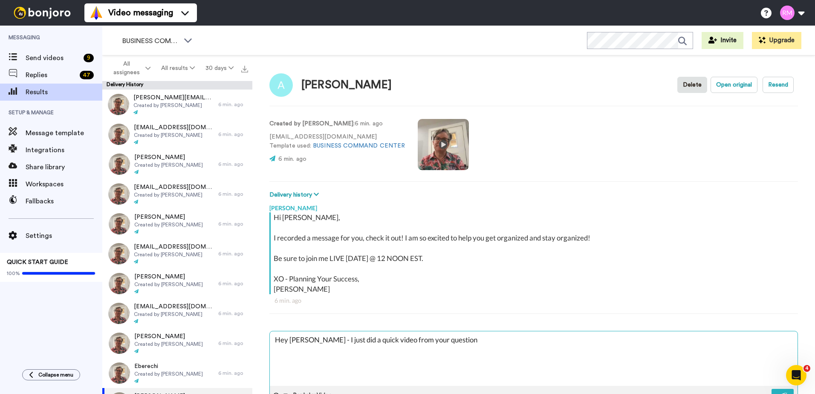
type textarea "Hey Arlene - I just did a quick video from your question -"
type textarea "x"
type textarea "Hey Arlene - I just did a quick video from your question -"
type textarea "x"
type textarea "Hey Arlene - I just did a quick video from your question - p"
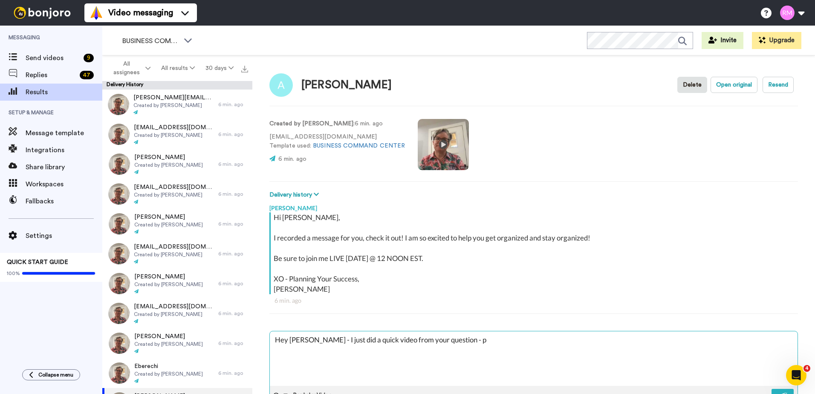
type textarea "x"
type textarea "Hey Arlene - I just did a quick video from your question - pl"
type textarea "x"
type textarea "Hey Arlene - I just did a quick video from your question - plea"
type textarea "x"
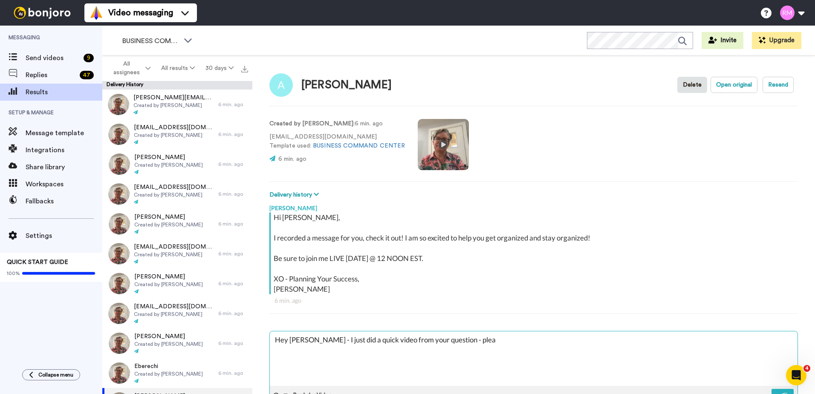
type textarea "Hey Arlene - I just did a quick video from your question - pleas"
type textarea "x"
type textarea "Hey Arlene - I just did a quick video from your question - please"
type textarea "x"
type textarea "Hey Arlene - I just did a quick video from your question - please"
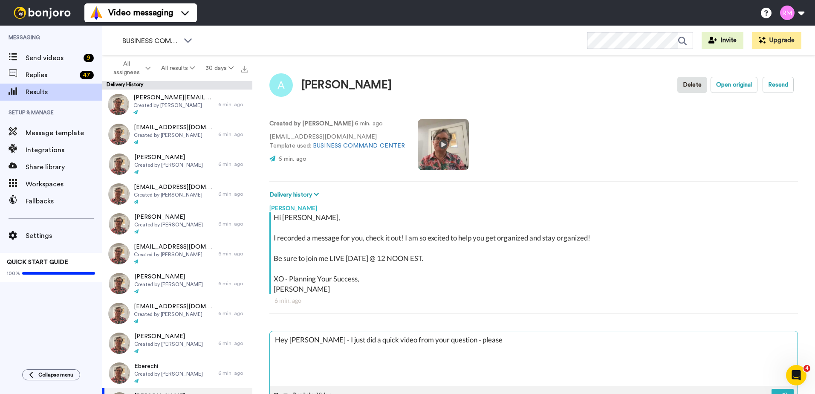
type textarea "x"
type textarea "Hey Arlene - I just did a quick video from your question - please b"
type textarea "x"
type textarea "Hey Arlene - I just did a quick video from your question - please be"
type textarea "x"
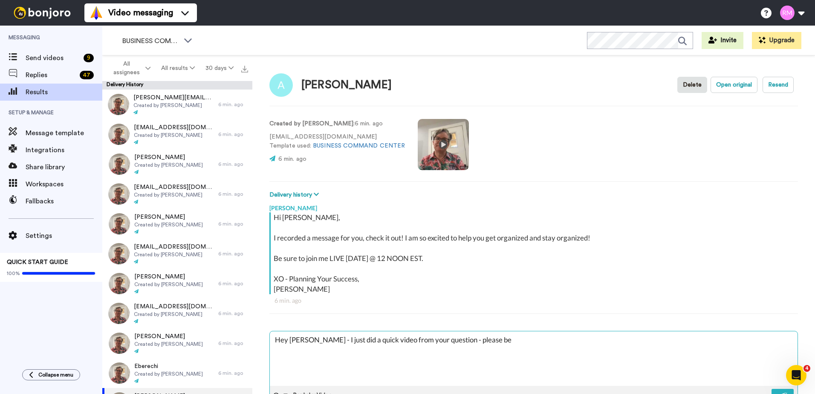
type textarea "Hey Arlene - I just did a quick video from your question - please be"
type textarea "x"
type textarea "Hey Arlene - I just did a quick video from your question - please be s"
type textarea "x"
type textarea "Hey Arlene - I just did a quick video from your question - please be su"
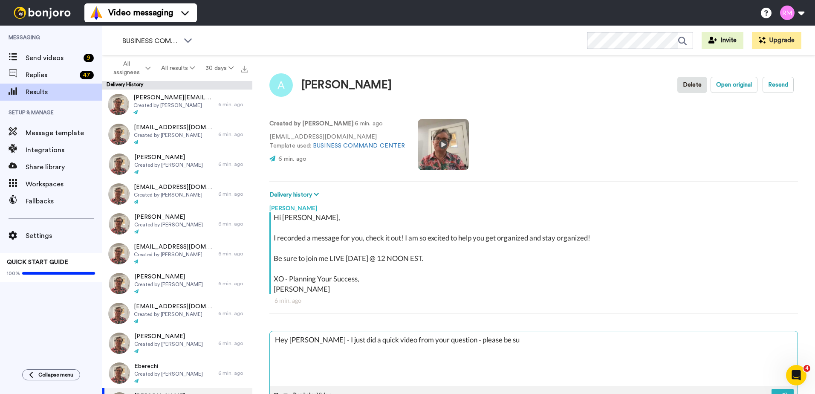
type textarea "x"
type textarea "Hey Arlene - I just did a quick video from your question - please be sur"
type textarea "x"
type textarea "Hey Arlene - I just did a quick video from your question - please be sure"
type textarea "x"
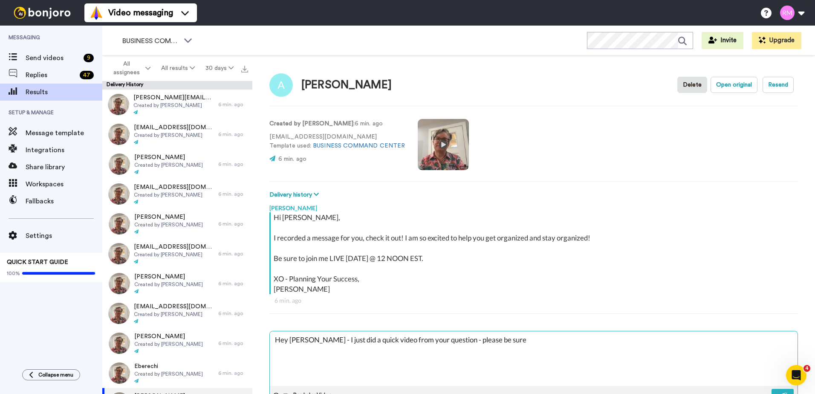
type textarea "Hey Arlene - I just did a quick video from your question - please be sure"
type textarea "x"
type textarea "Hey Arlene - I just did a quick video from your question - please be sure t"
type textarea "x"
type textarea "Hey Arlene - I just did a quick video from your question - please be sure to"
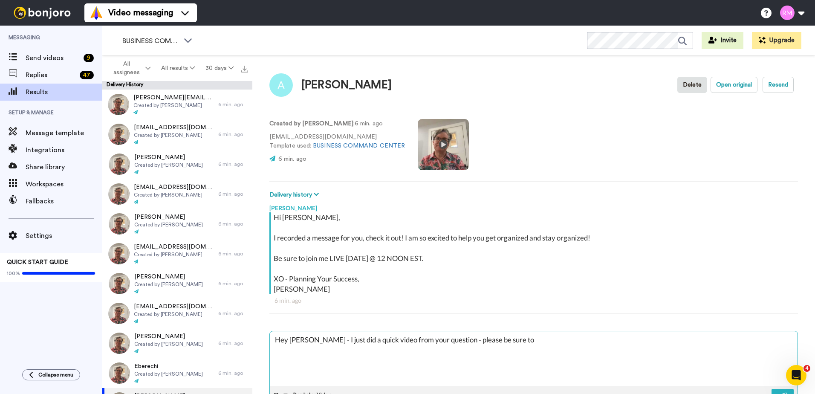
type textarea "x"
type textarea "Hey Arlene - I just did a quick video from your question - please be sure to"
type textarea "x"
type textarea "Hey Arlene - I just did a quick video from your question - please be sure to c"
type textarea "x"
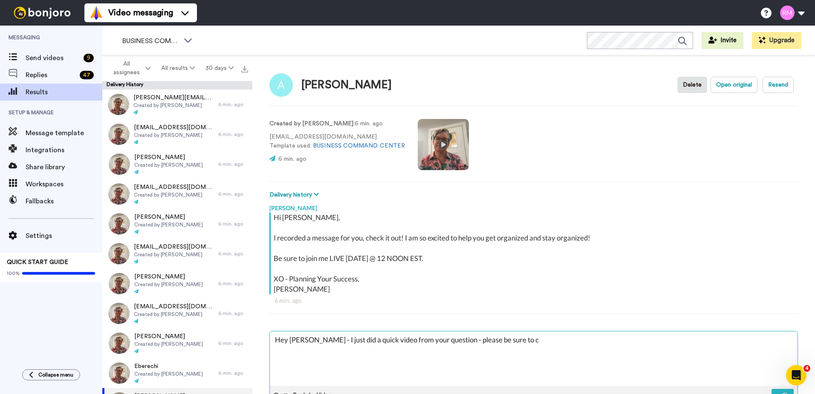
type textarea "Hey Arlene - I just did a quick video from your question - please be sure to ch"
type textarea "x"
type textarea "Hey Arlene - I just did a quick video from your question - please be sure to che"
type textarea "x"
type textarea "Hey Arlene - I just did a quick video from your question - please be sure to ch…"
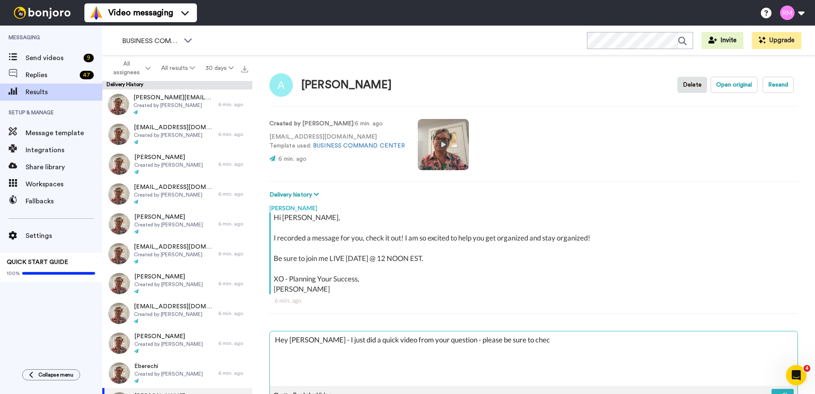
type textarea "x"
type textarea "Hey Arlene - I just did a quick video from your question - please be sure to ch…"
type textarea "x"
type textarea "Hey Arlene - I just did a quick video from your question - please be sure to ch…"
type textarea "x"
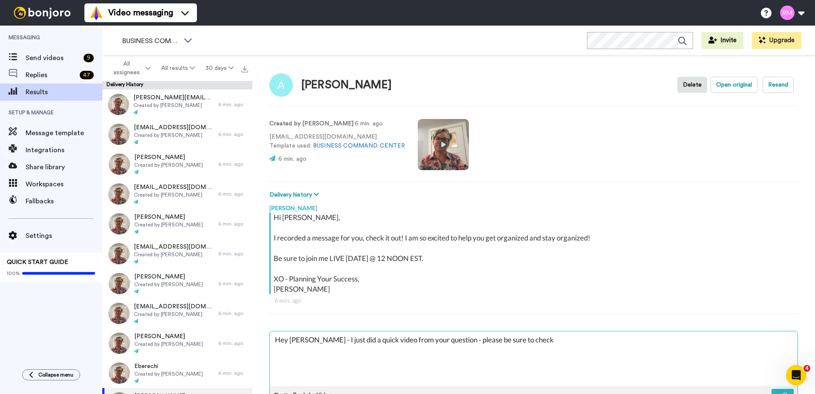
type textarea "Hey Arlene - I just did a quick video from your question - please be sure to ch…"
type textarea "x"
type textarea "Hey Arlene - I just did a quick video from your question - please be sure to ch…"
type textarea "x"
type textarea "Hey Arlene - I just did a quick video from your question - please be sure to ch…"
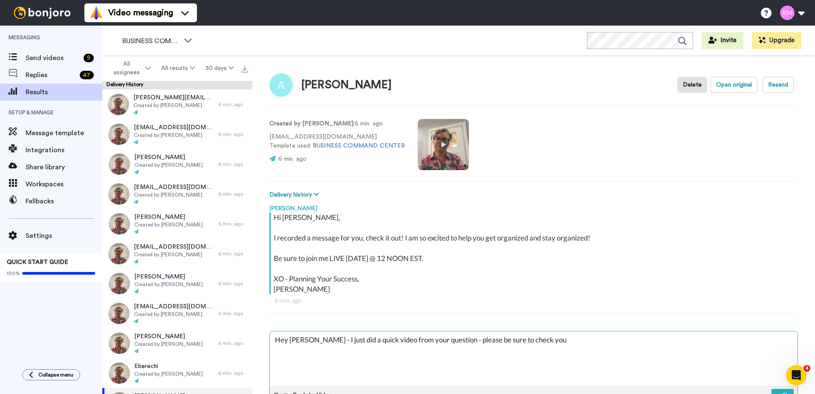
type textarea "x"
type textarea "Hey Arlene - I just did a quick video from your question - please be sure to ch…"
type textarea "x"
type textarea "Hey Arlene - I just did a quick video from your question - please be sure to ch…"
type textarea "x"
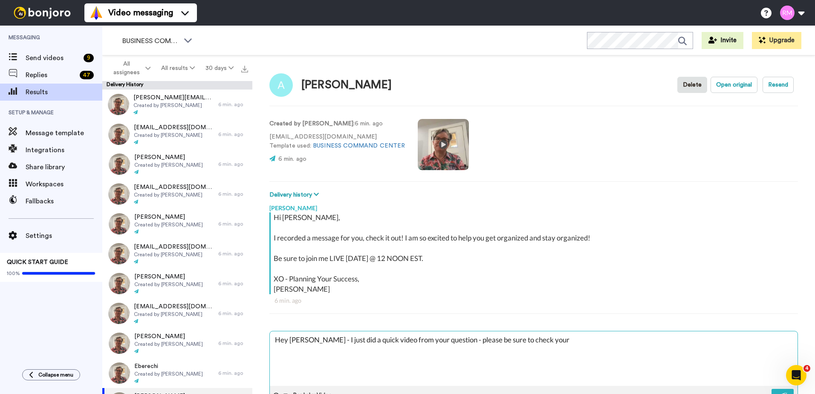
type textarea "Hey Arlene - I just did a quick video from your question - please be sure to ch…"
type textarea "x"
type textarea "Hey Arlene - I just did a quick video from your question - please be sure to ch…"
type textarea "x"
type textarea "Hey Arlene - I just did a quick video from your question - please be sure to ch…"
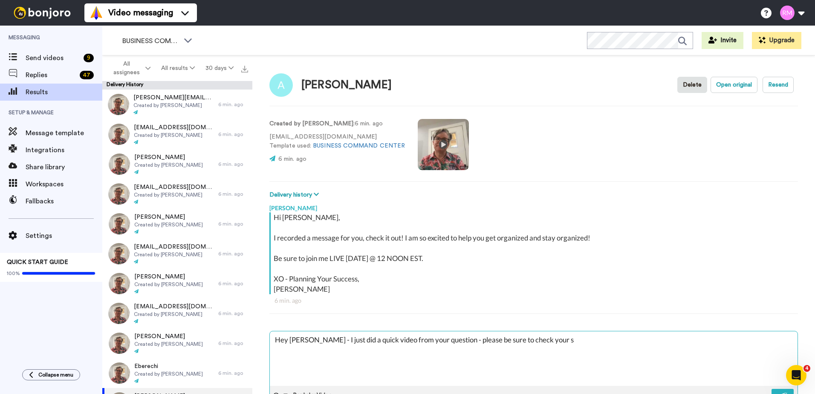
type textarea "x"
type textarea "Hey Arlene - I just did a quick video from your question - please be sure to ch…"
type textarea "x"
type textarea "Hey Arlene - I just did a quick video from your question - please be sure to ch…"
type textarea "x"
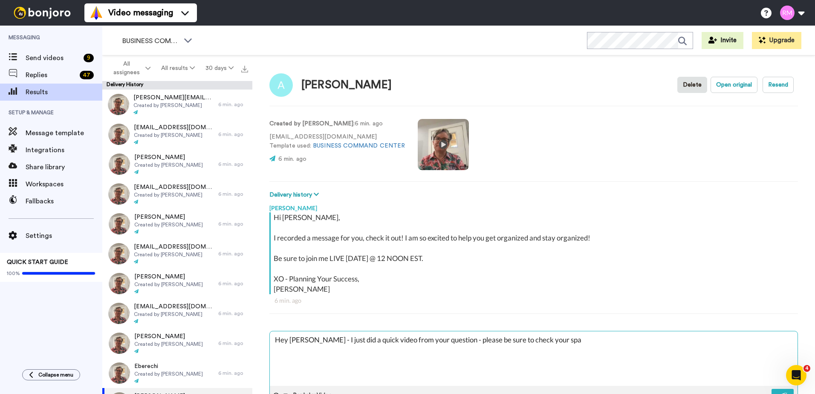
type textarea "Hey Arlene - I just did a quick video from your question - please be sure to ch…"
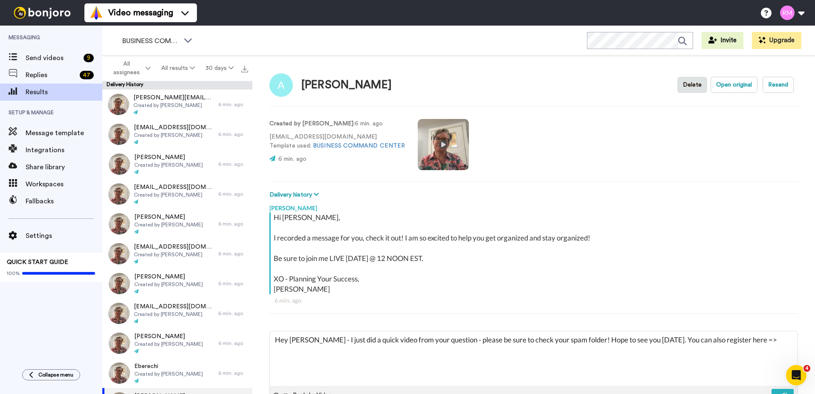
paste textarea "https://us06web.zoom.us/meeting/register/upckd-qrrDMqEtfQ8bA12J05kbI4uhXFVo3L"
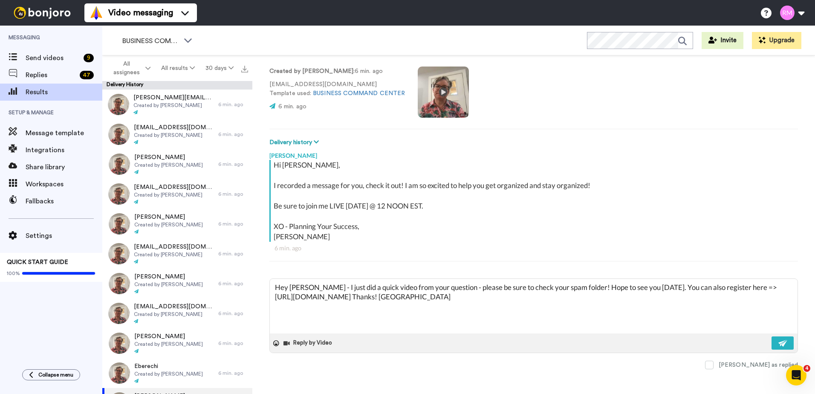
scroll to position [53, 0]
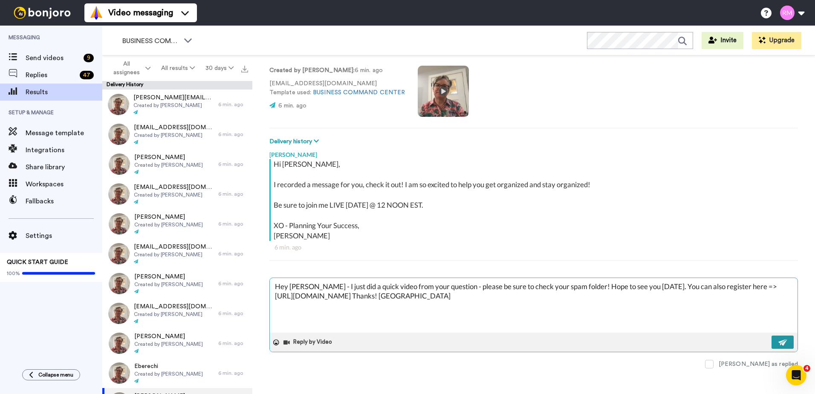
click at [781, 344] on img at bounding box center [782, 342] width 9 height 7
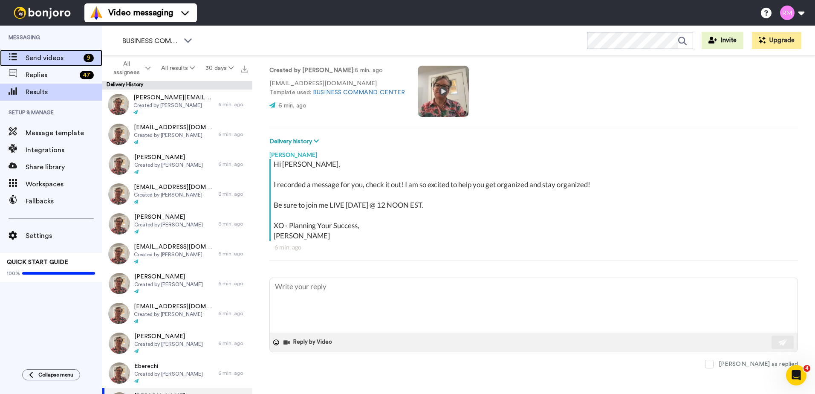
click at [43, 55] on span "Send videos" at bounding box center [53, 58] width 55 height 10
